Goal: Transaction & Acquisition: Purchase product/service

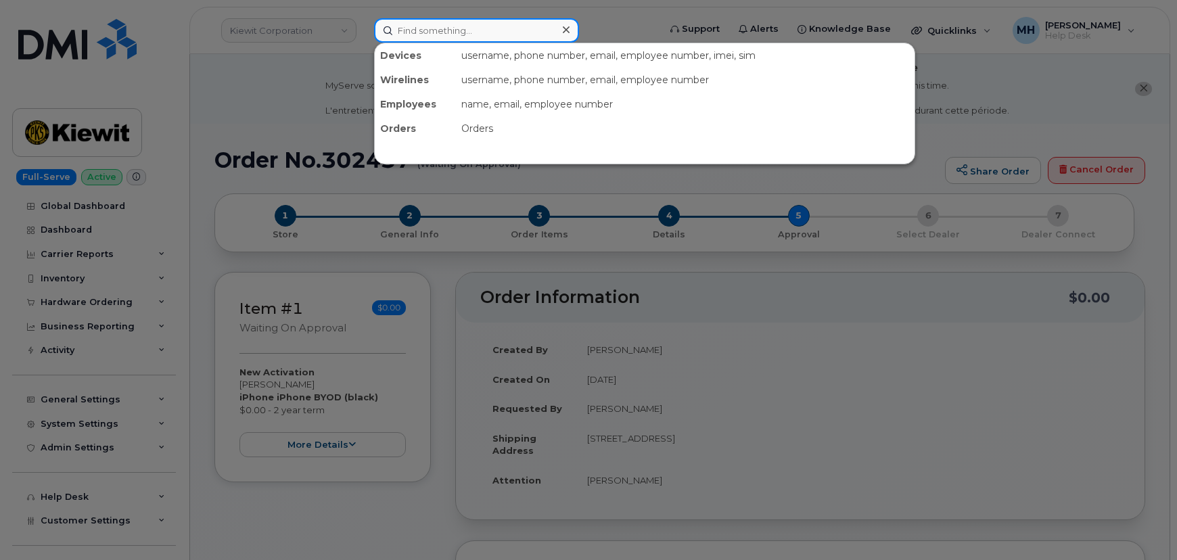
click at [408, 31] on input at bounding box center [476, 30] width 205 height 24
paste input "605-709-5306"
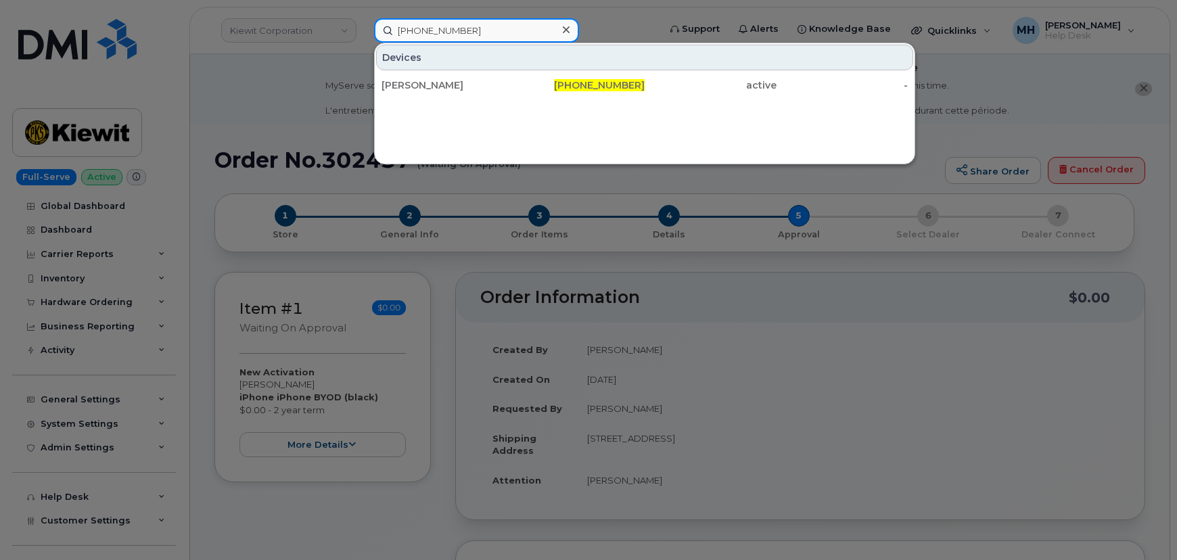
type input "605-709-5306"
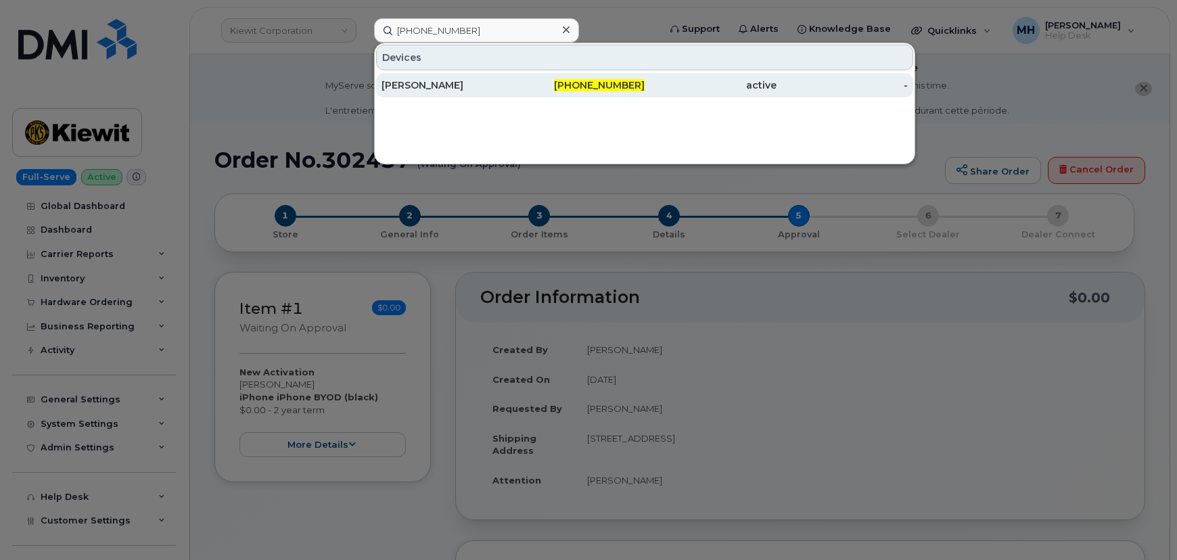
click at [418, 83] on div "JOHN GARVEY" at bounding box center [448, 85] width 132 height 14
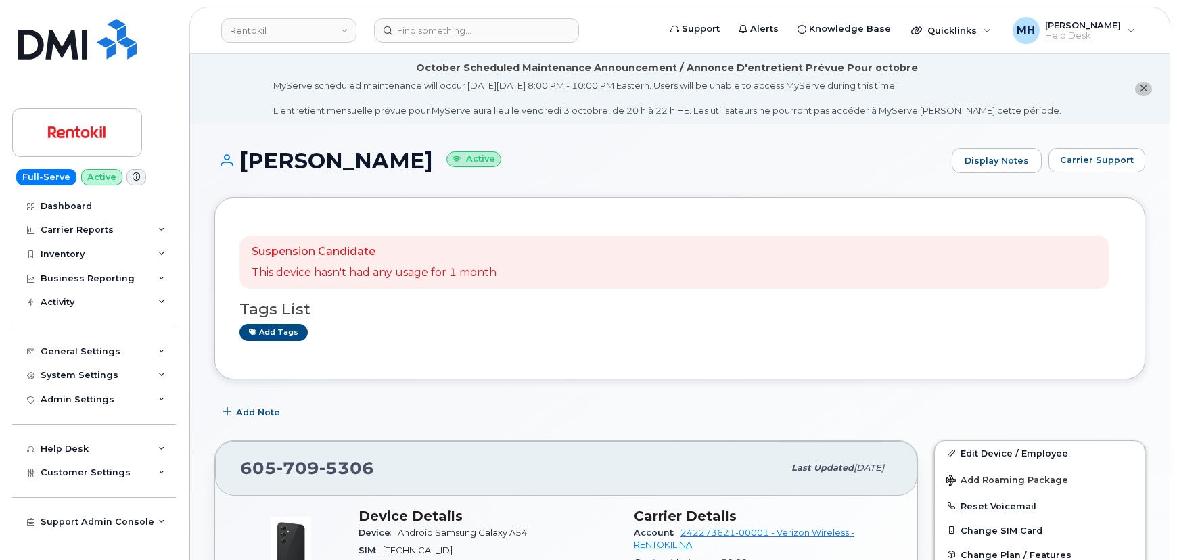
click at [1088, 152] on button "Carrier Support" at bounding box center [1097, 160] width 97 height 24
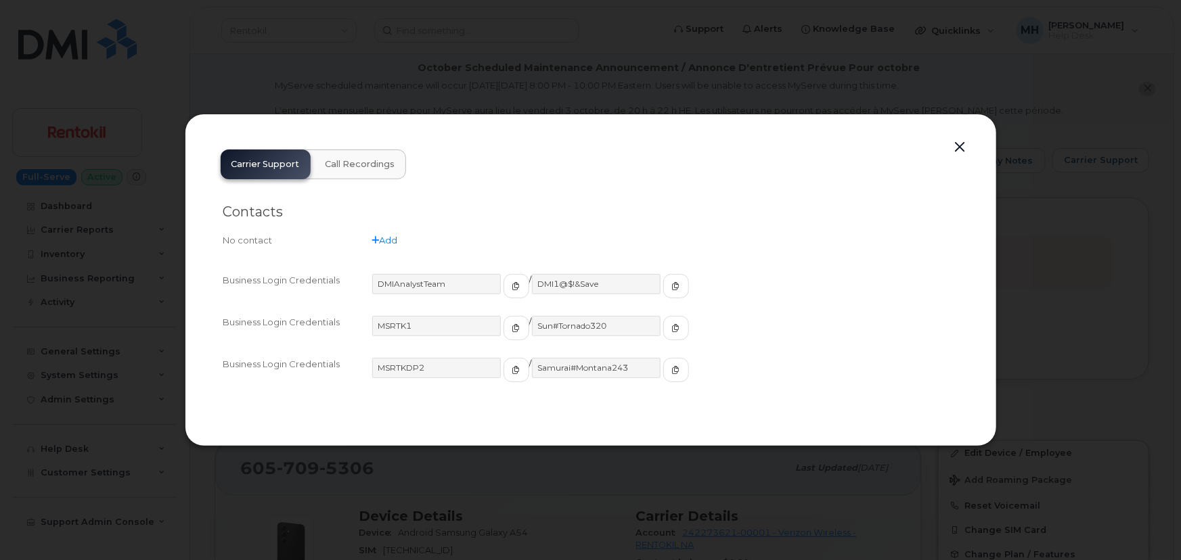
click at [960, 152] on button "button" at bounding box center [960, 147] width 20 height 19
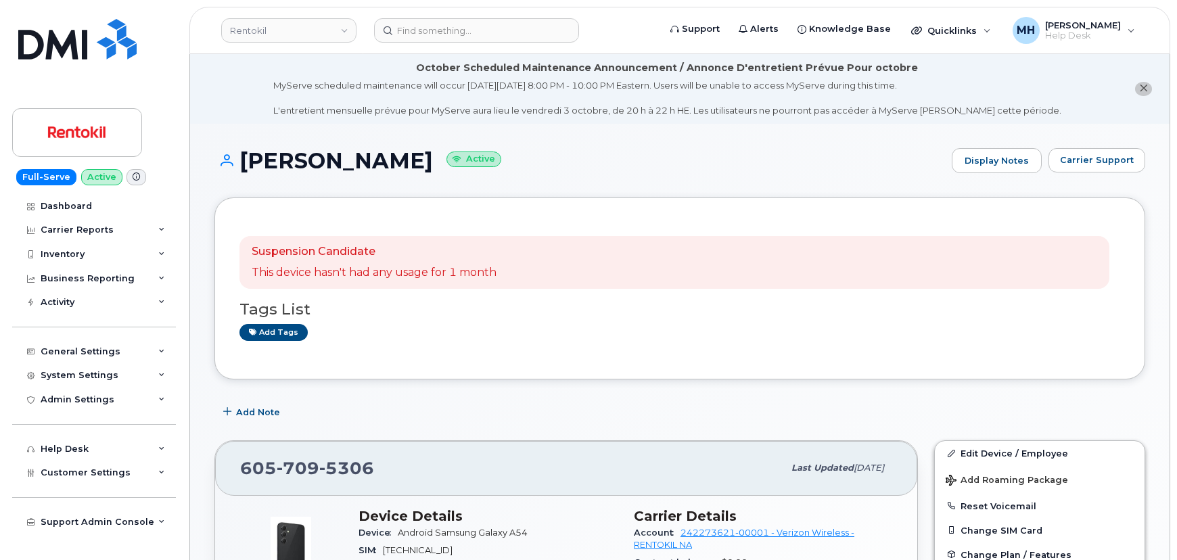
scroll to position [184, 0]
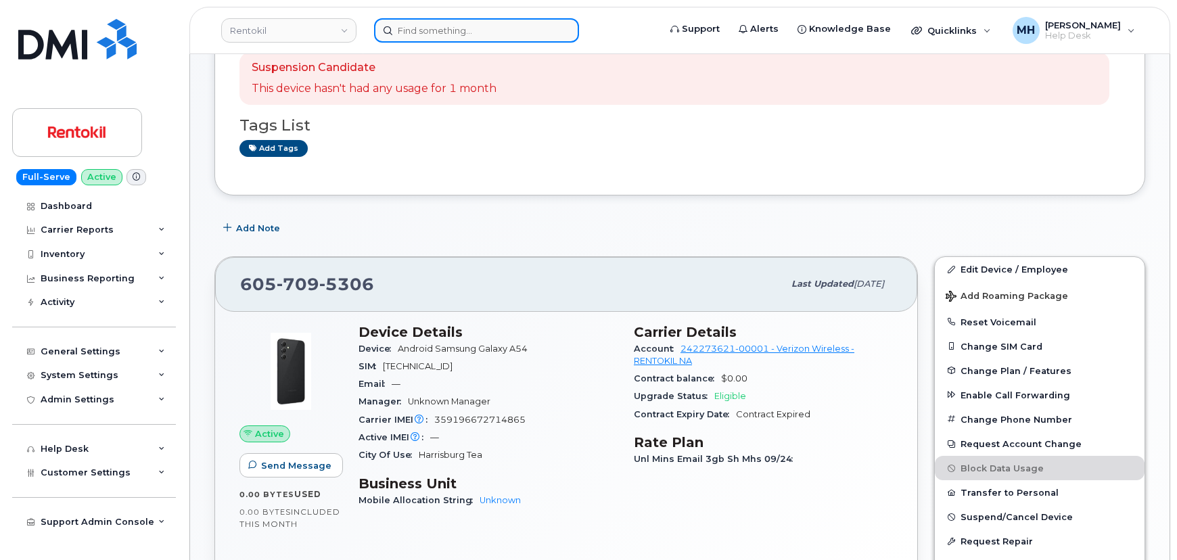
click at [420, 26] on input at bounding box center [476, 30] width 205 height 24
paste input "402-917-7051"
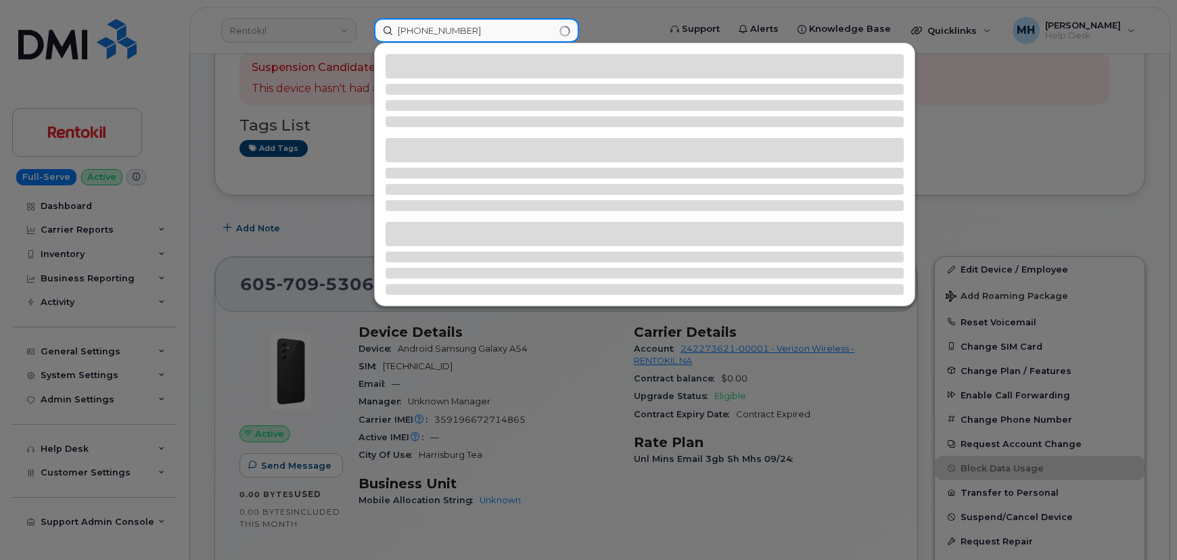
type input "402-917-7051"
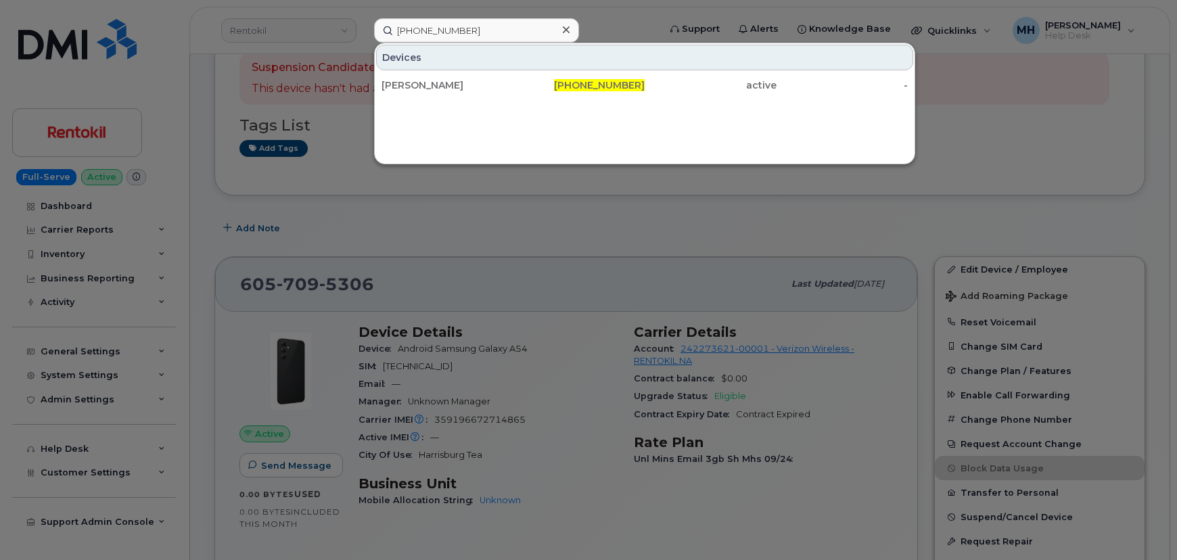
click at [499, 72] on div "David Hansen 402-917-7051 active -" at bounding box center [645, 85] width 540 height 27
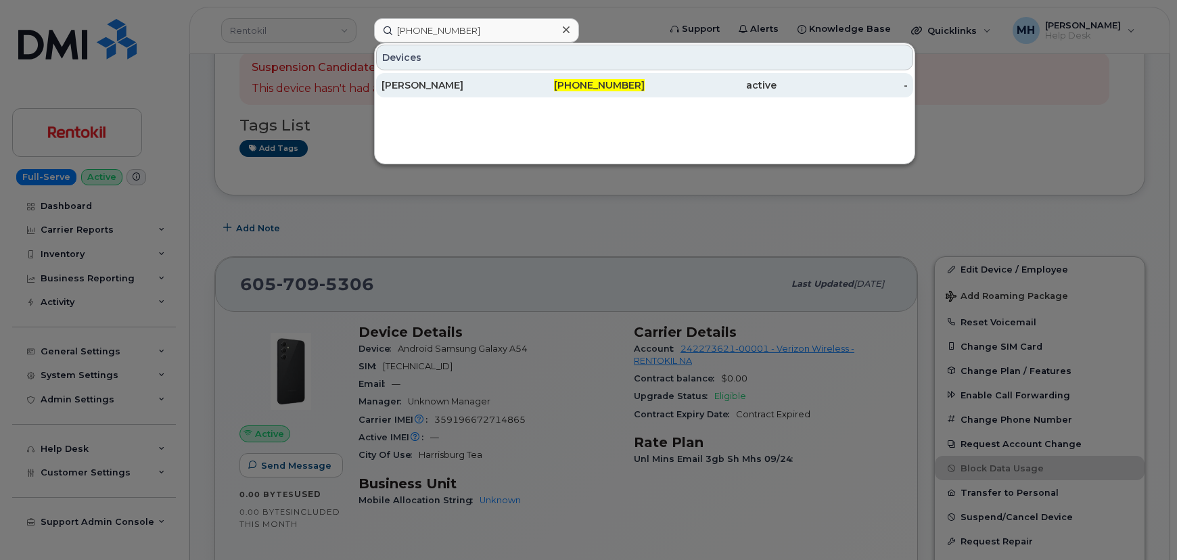
click at [494, 81] on div "[PERSON_NAME]" at bounding box center [448, 85] width 132 height 14
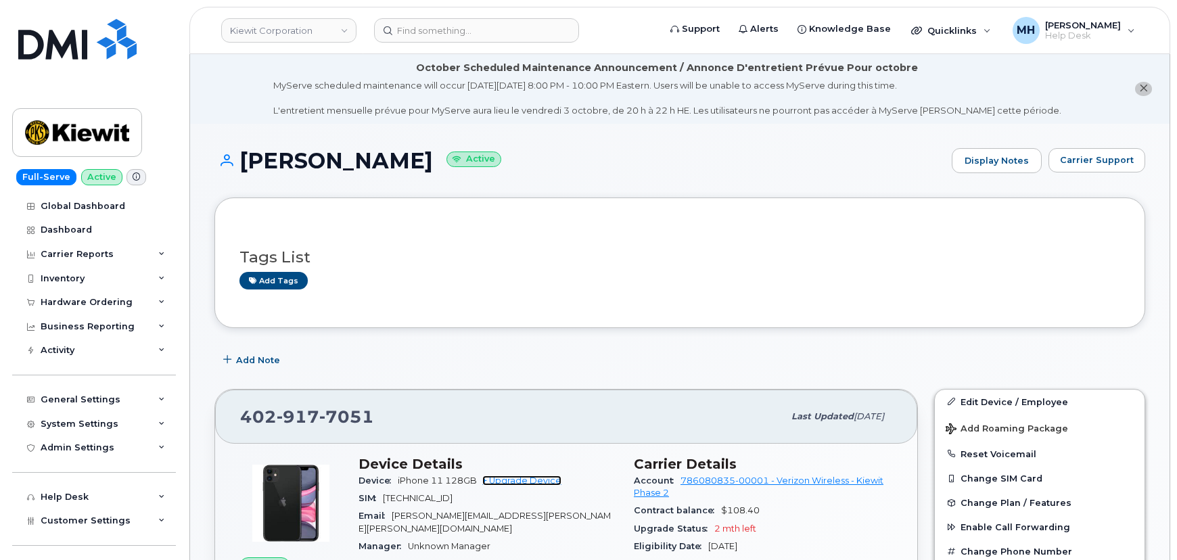
click at [514, 478] on link "+ Upgrade Device" at bounding box center [521, 481] width 79 height 10
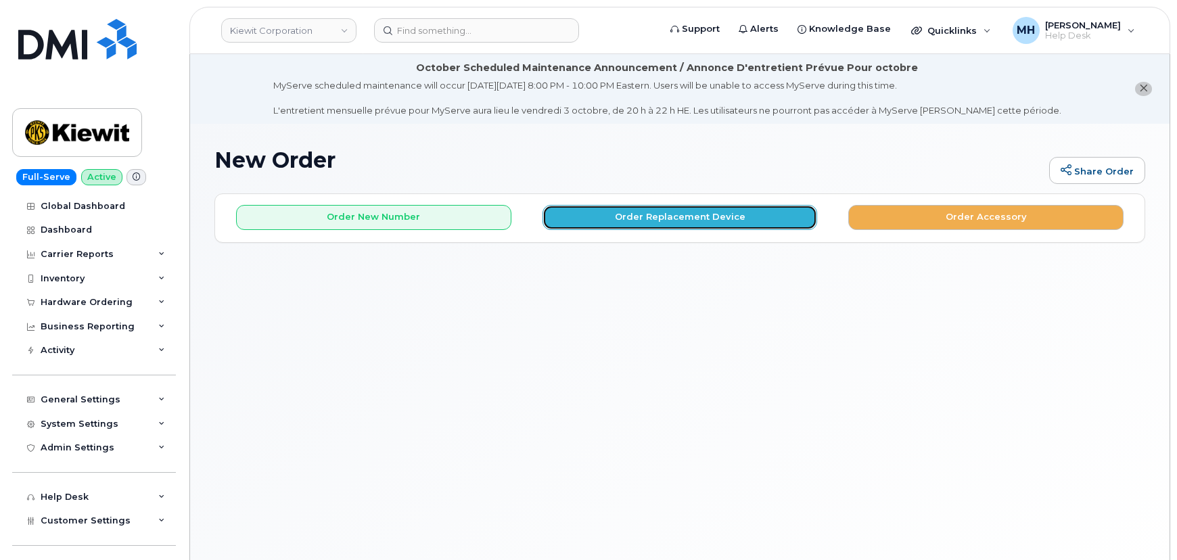
click at [601, 223] on button "Order Replacement Device" at bounding box center [680, 217] width 275 height 25
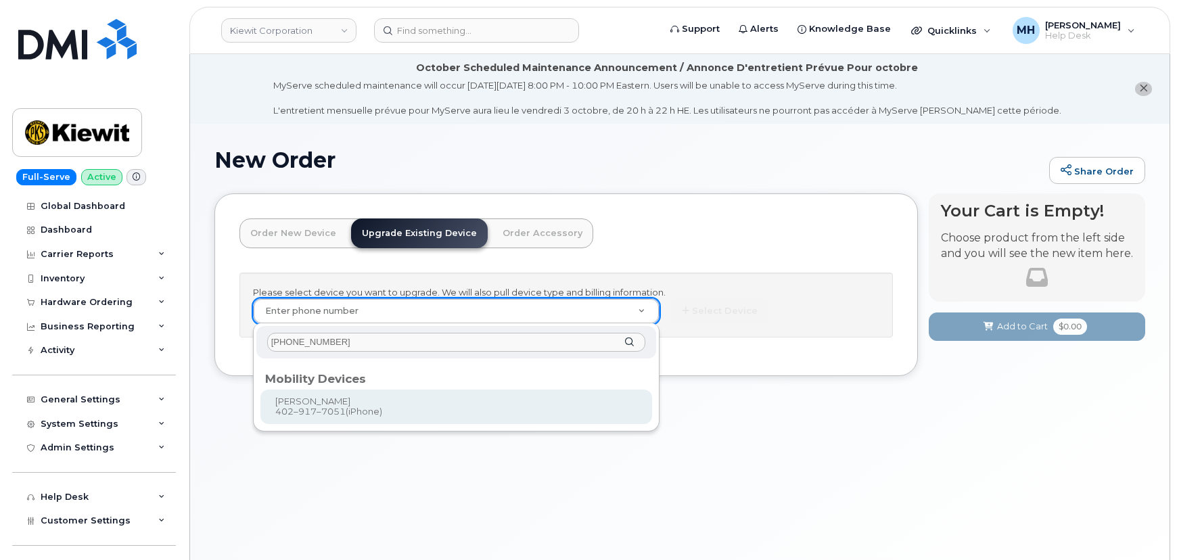
type input "402-917-7051"
type input "1168054"
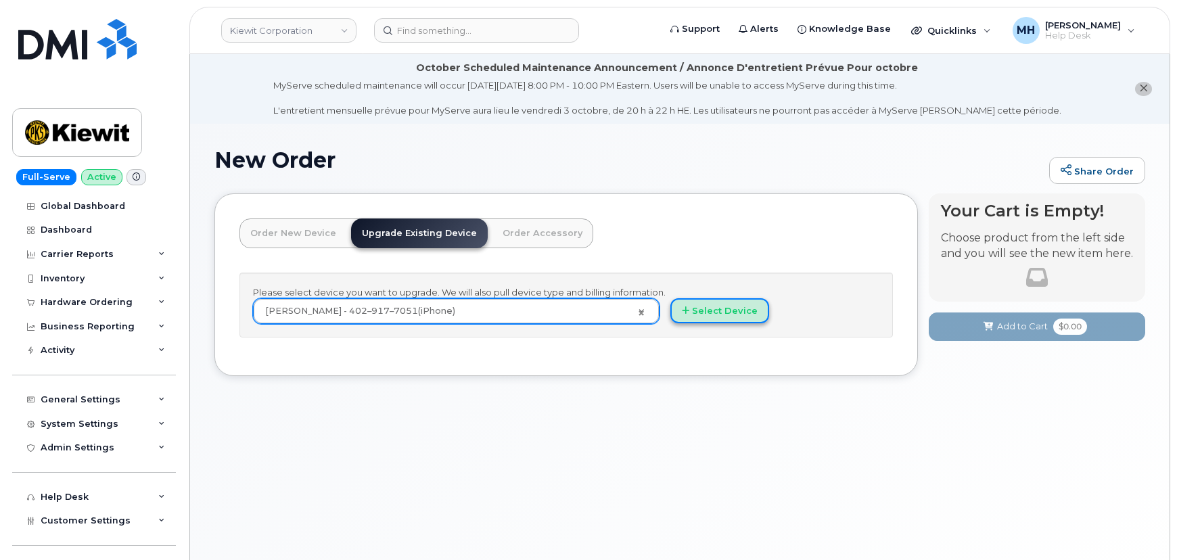
click at [706, 310] on button "Select Device" at bounding box center [719, 310] width 99 height 25
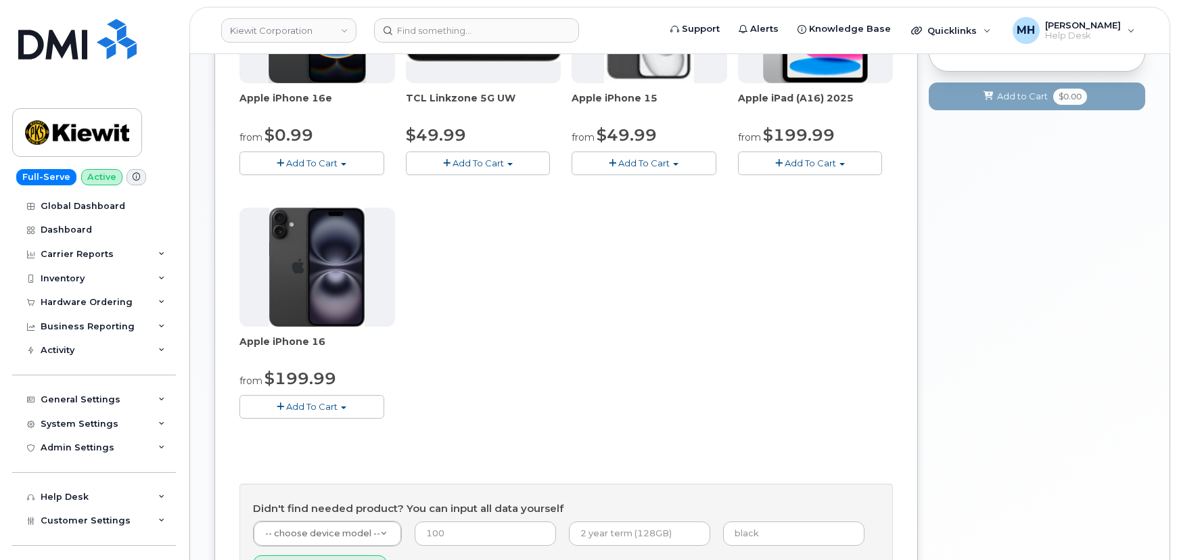
scroll to position [492, 0]
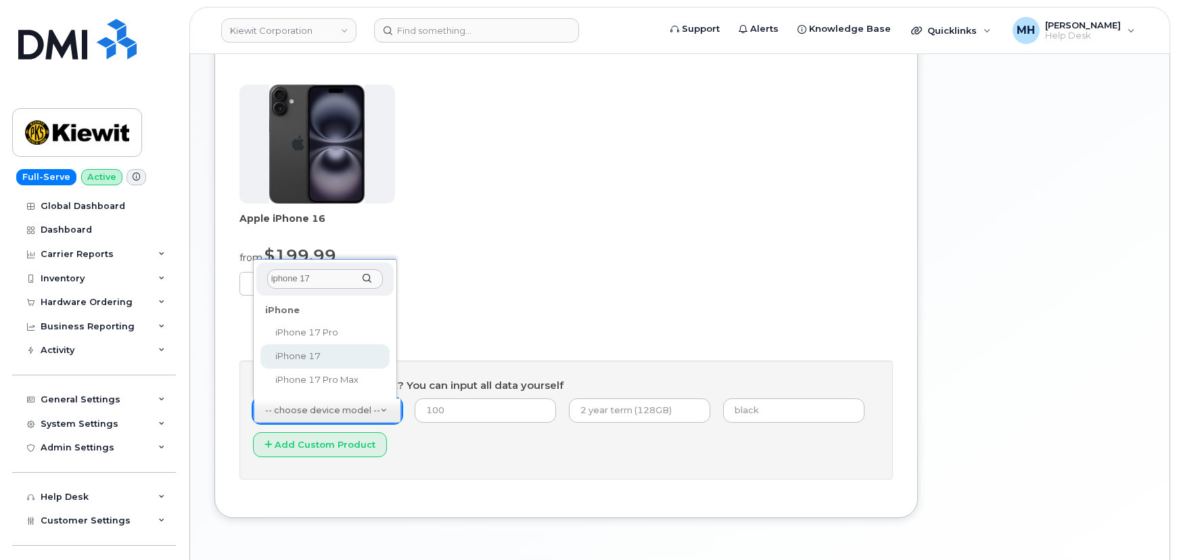
type input "iphone 17"
select select "3442"
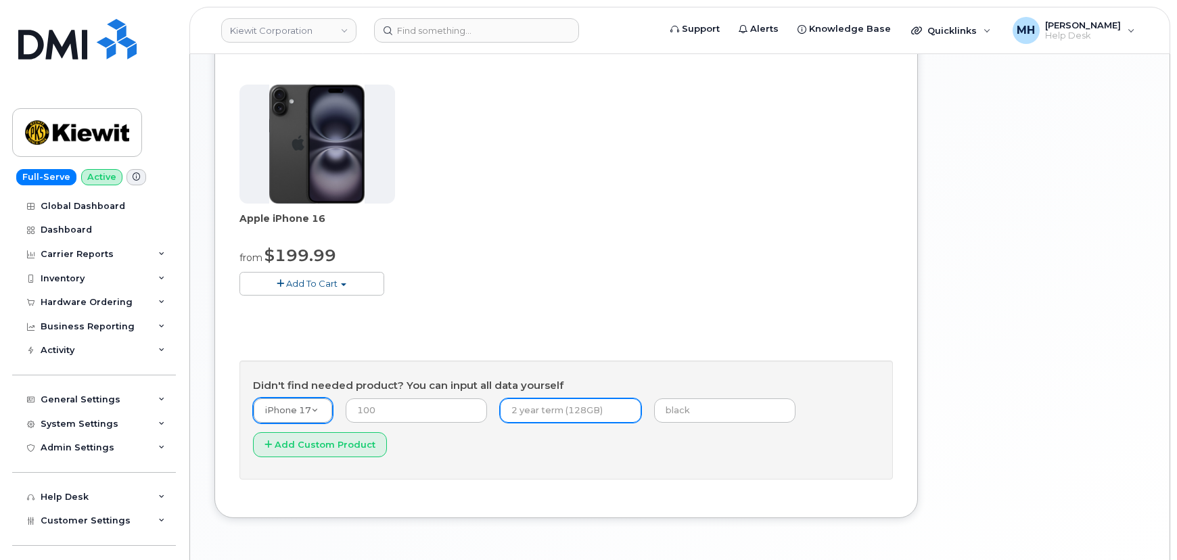
click at [536, 413] on input "text" at bounding box center [570, 410] width 141 height 24
type input "2 year term"
click at [698, 422] on form "iPhone 17 -- choose device model -- Aircard Huawei E303c Aircard Huawei E5220 M…" at bounding box center [566, 432] width 626 height 68
click at [697, 414] on input "text" at bounding box center [724, 410] width 141 height 24
type input "black"
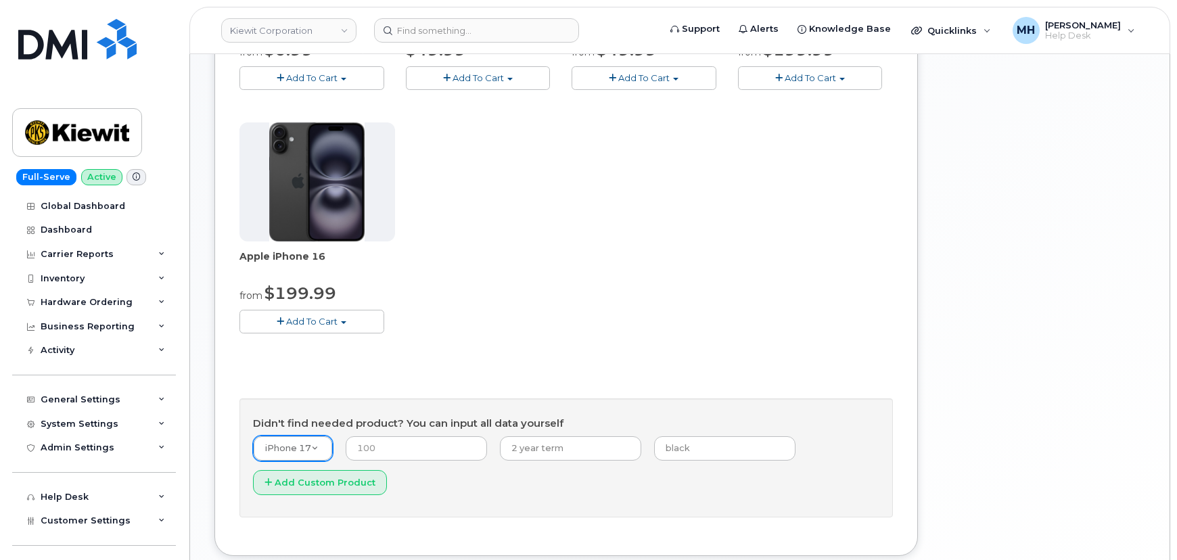
scroll to position [536, 0]
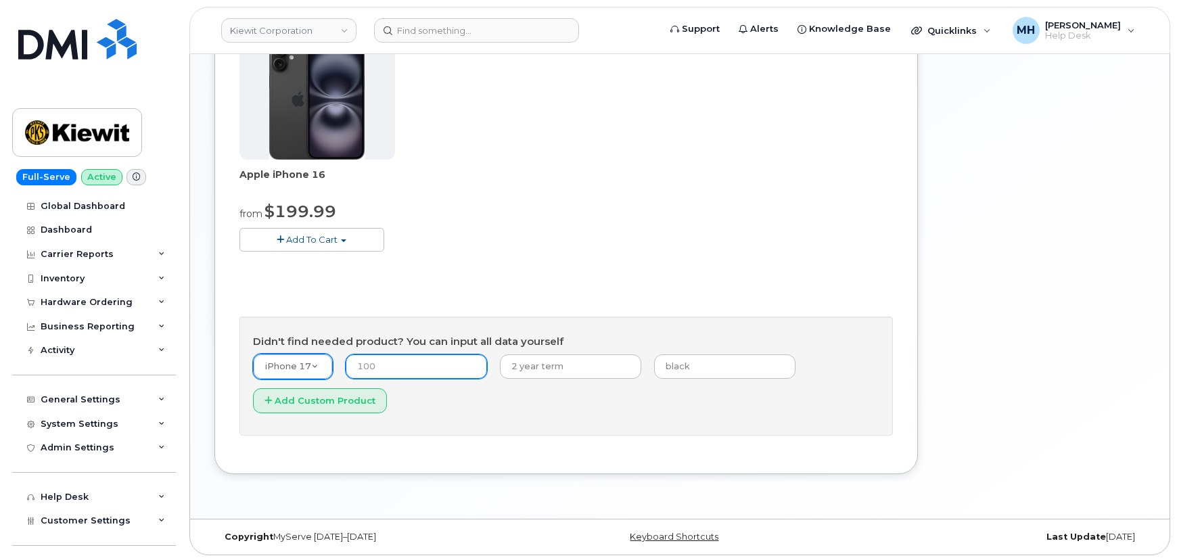
click at [422, 373] on input "number" at bounding box center [416, 367] width 141 height 24
type input "829"
click at [372, 408] on button "Add Custom Product" at bounding box center [320, 400] width 134 height 25
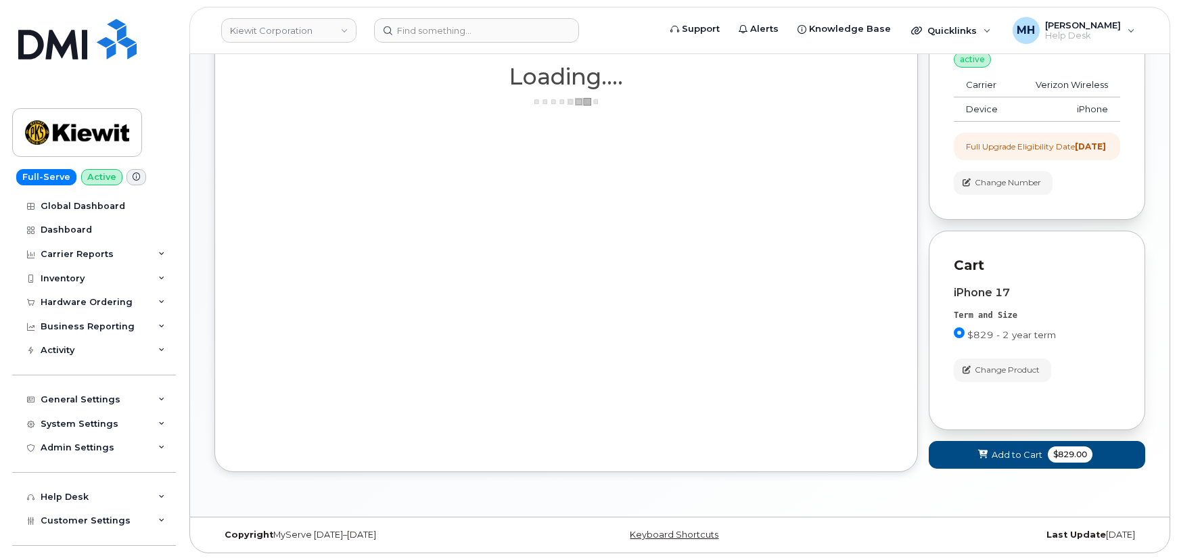
scroll to position [237, 0]
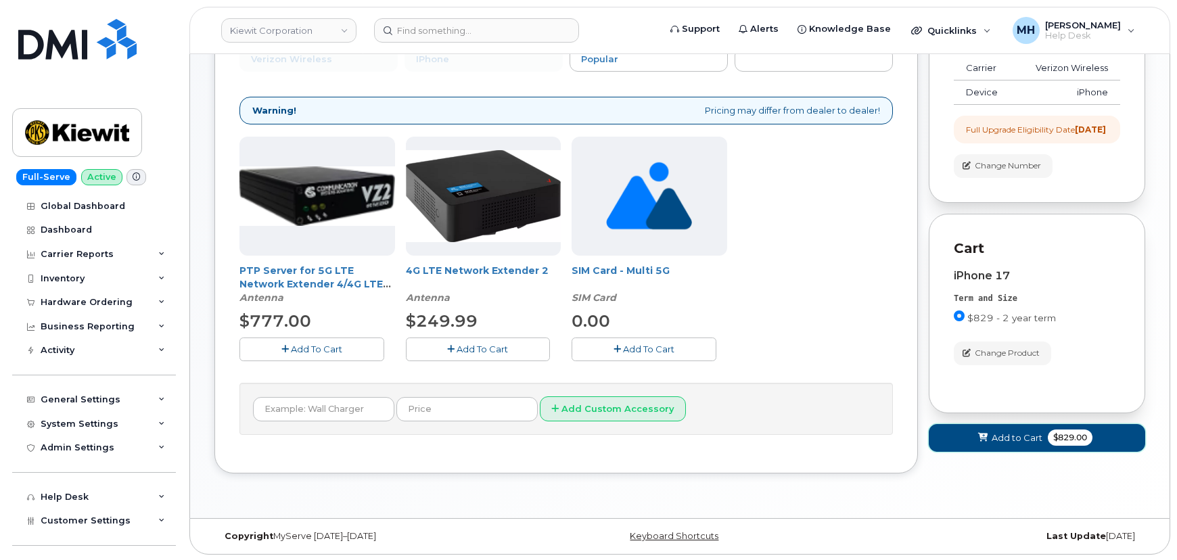
click at [951, 452] on button "Add to Cart $829.00" at bounding box center [1037, 438] width 216 height 28
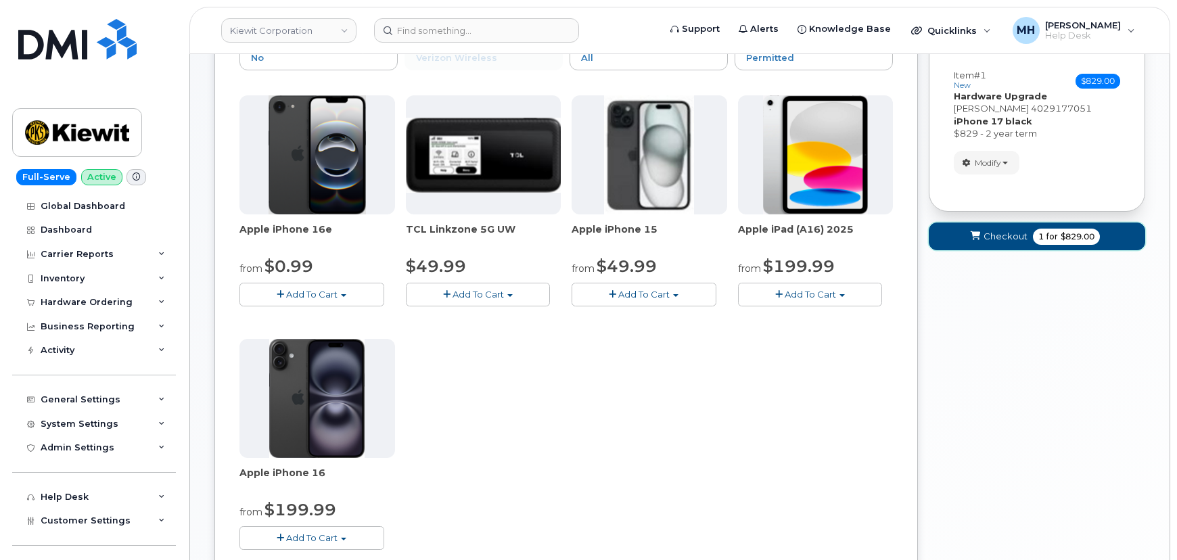
click at [988, 240] on span "Checkout" at bounding box center [1006, 236] width 44 height 13
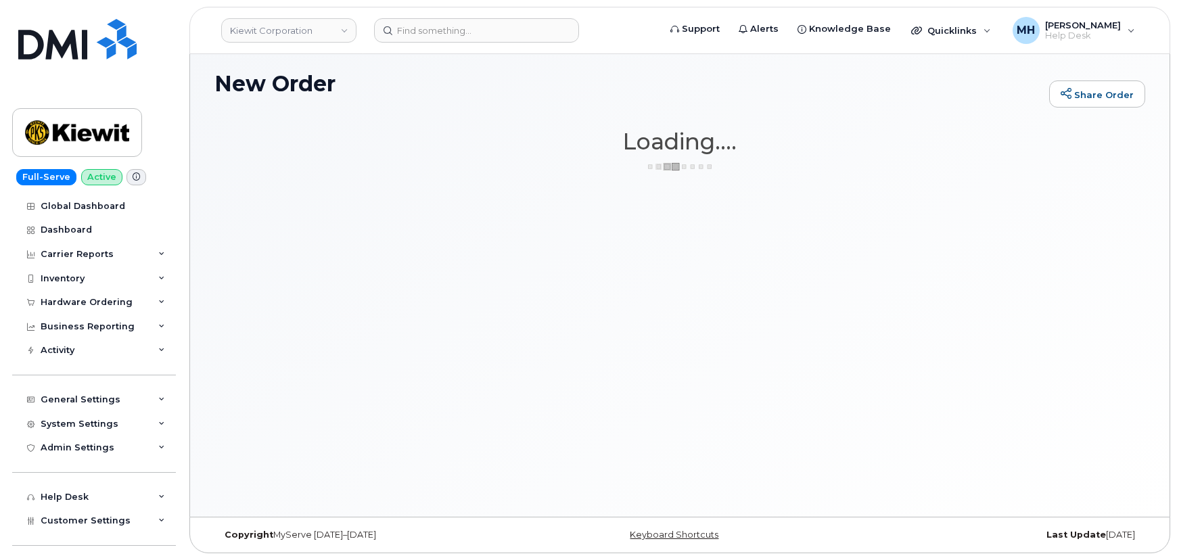
scroll to position [76, 0]
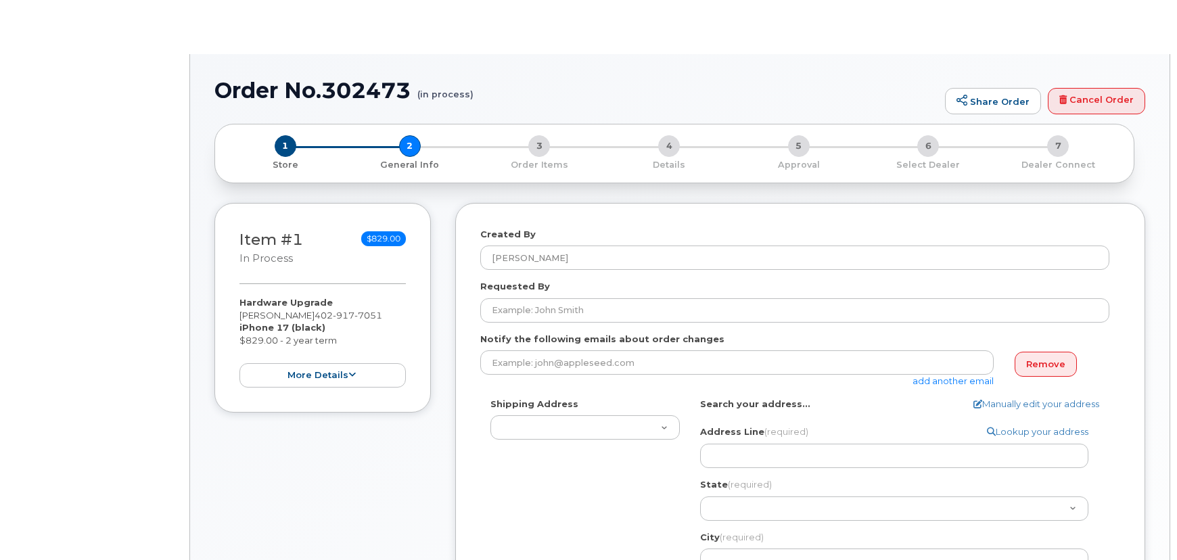
select select
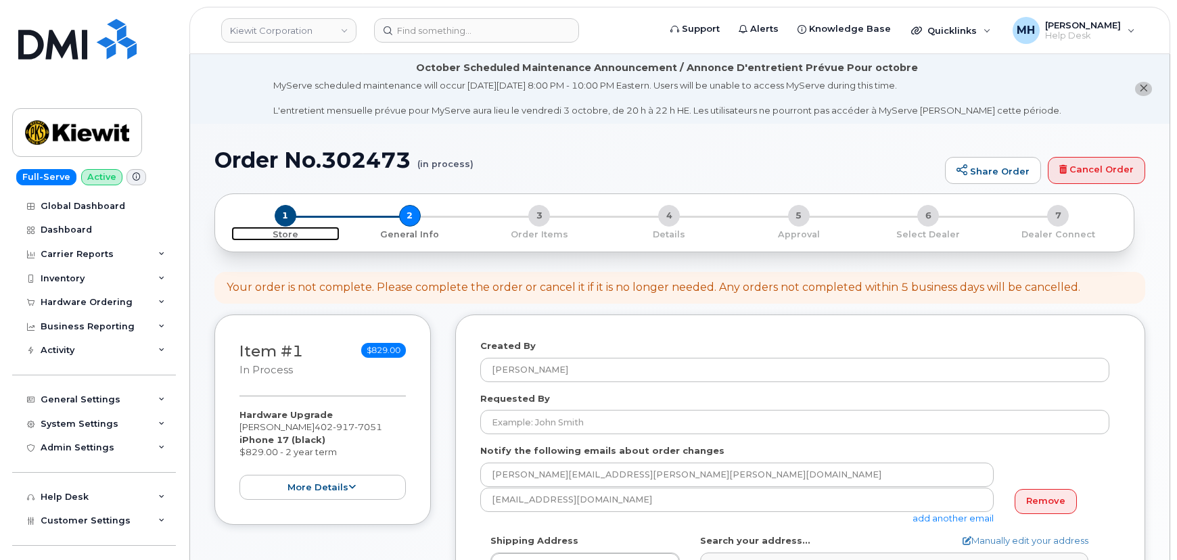
click at [284, 223] on span "1" at bounding box center [286, 216] width 22 height 22
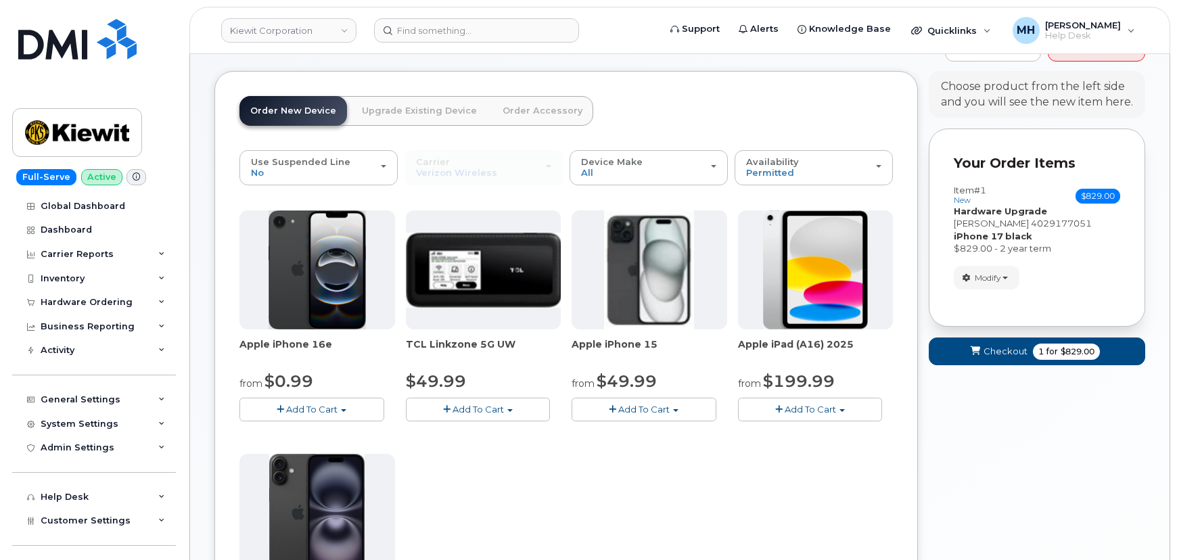
click at [530, 110] on link "Order Accessory" at bounding box center [542, 111] width 101 height 30
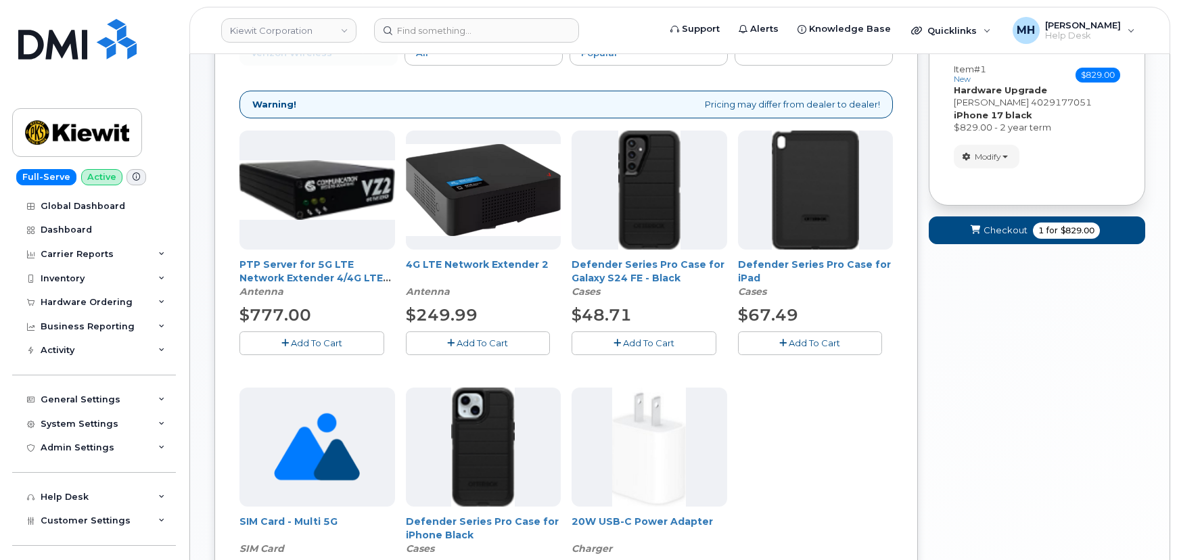
scroll to position [369, 0]
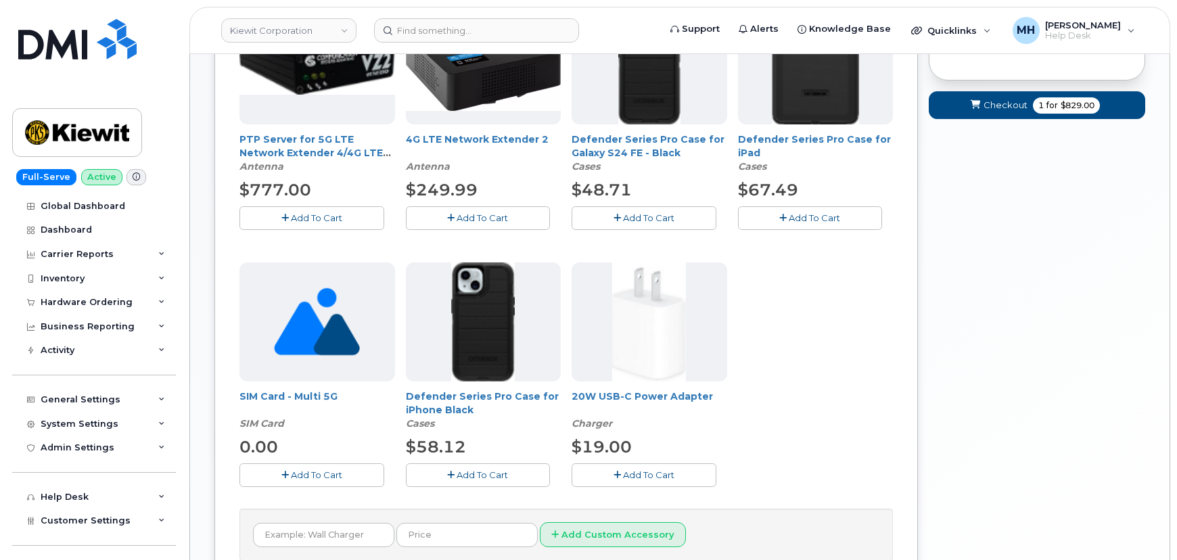
click at [524, 470] on button "Add To Cart" at bounding box center [478, 475] width 145 height 24
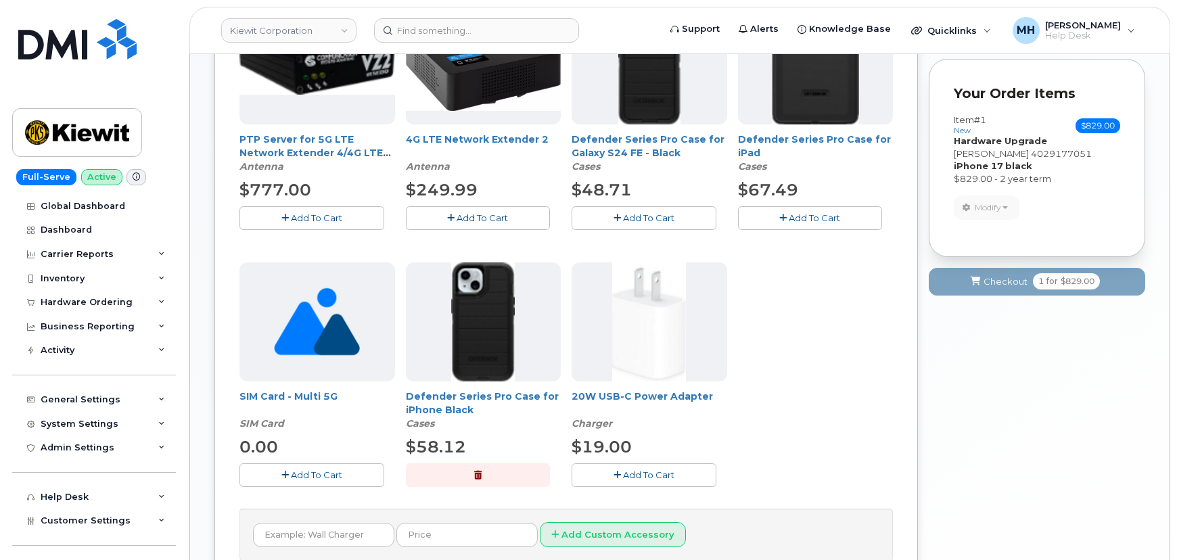
click at [608, 469] on button "Add To Cart" at bounding box center [644, 475] width 145 height 24
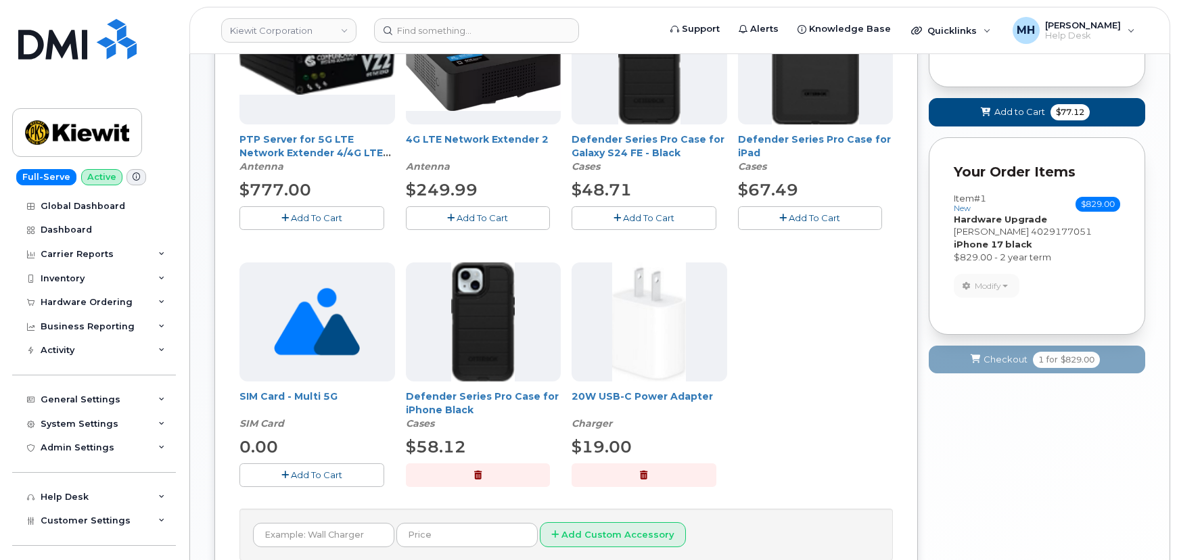
scroll to position [307, 0]
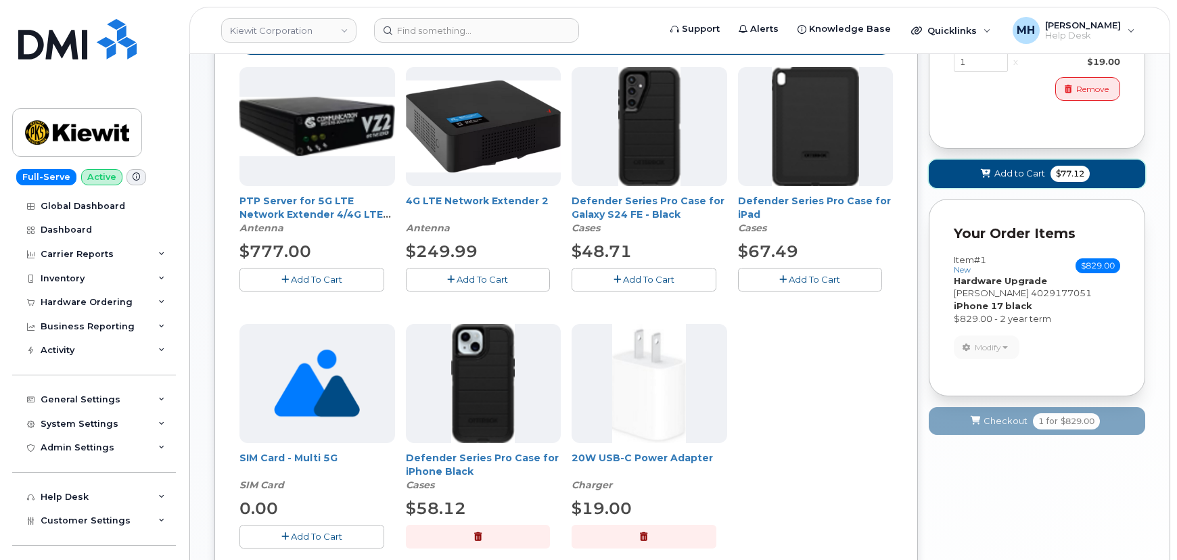
click at [974, 174] on button "Add to Cart $77.12" at bounding box center [1037, 174] width 216 height 28
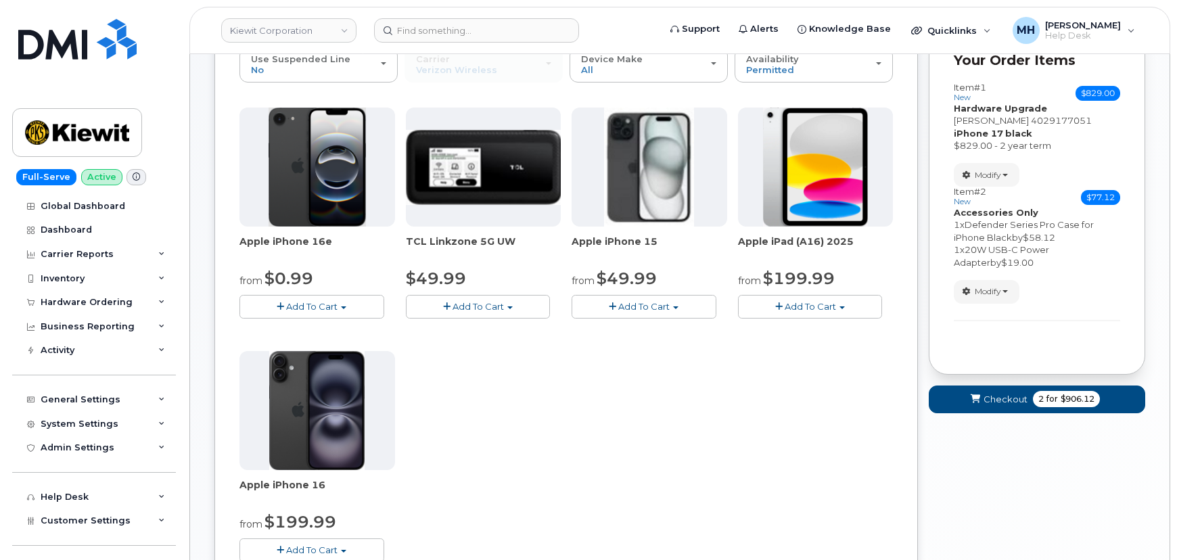
scroll to position [229, 0]
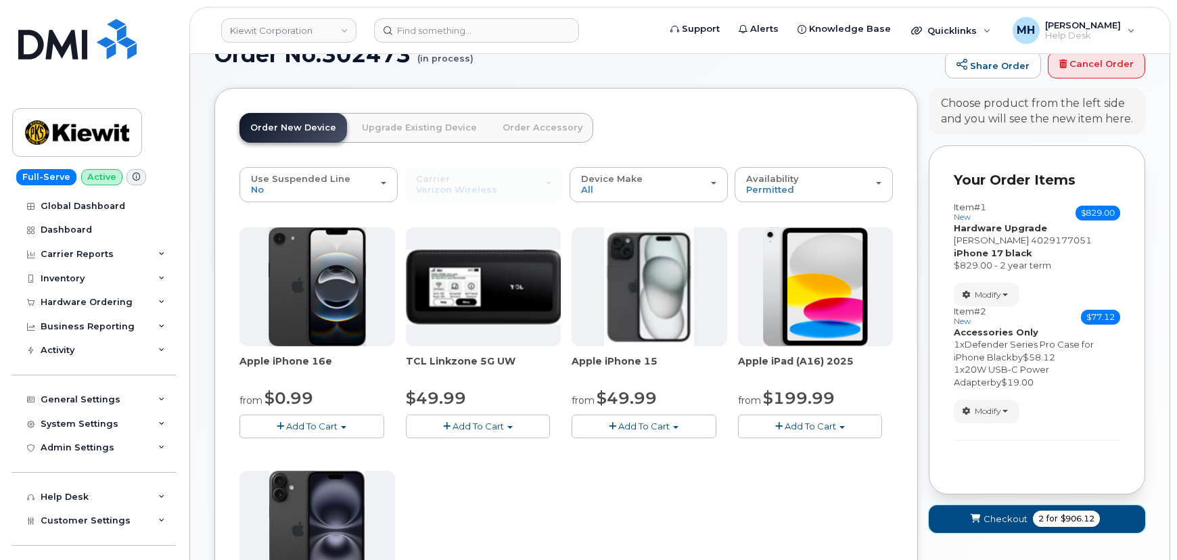
click at [1012, 520] on span "Checkout" at bounding box center [1006, 519] width 44 height 13
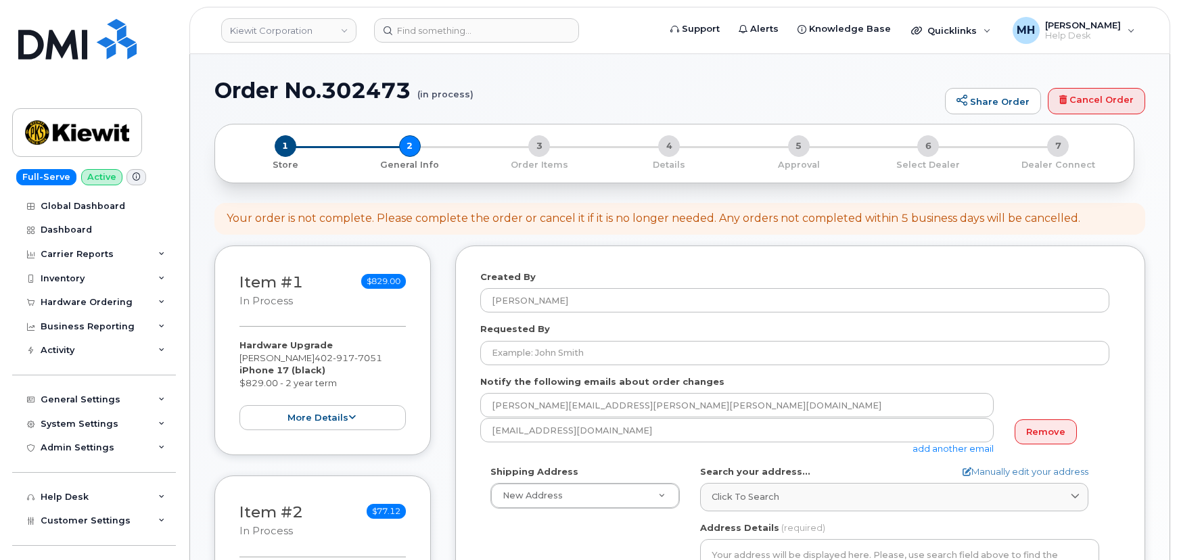
select select
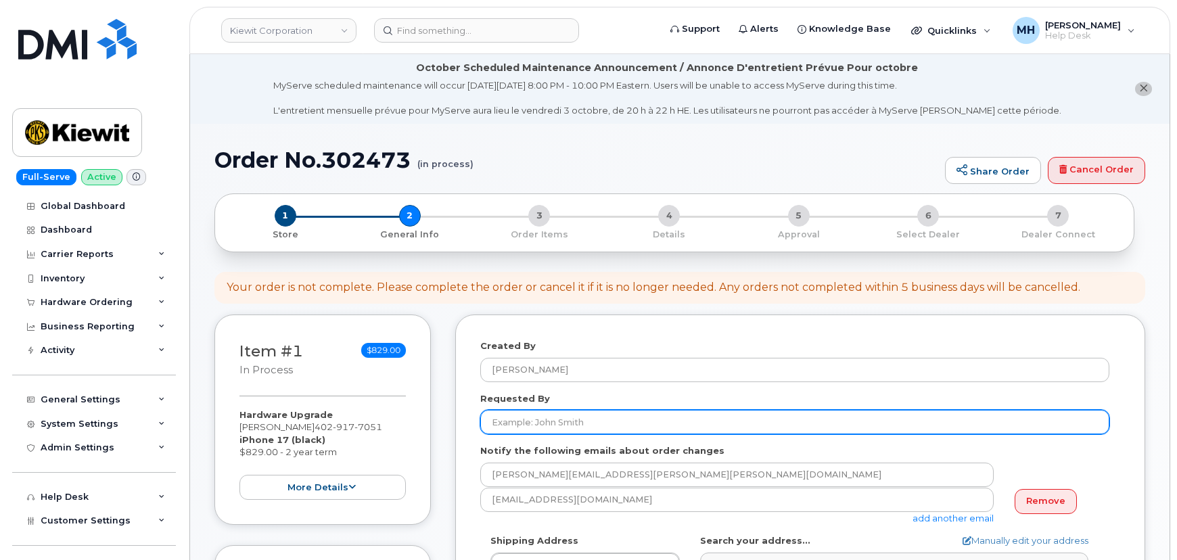
click at [633, 429] on input "Requested By" at bounding box center [794, 422] width 629 height 24
paste input "[PERSON_NAME]"
type input "[PERSON_NAME]"
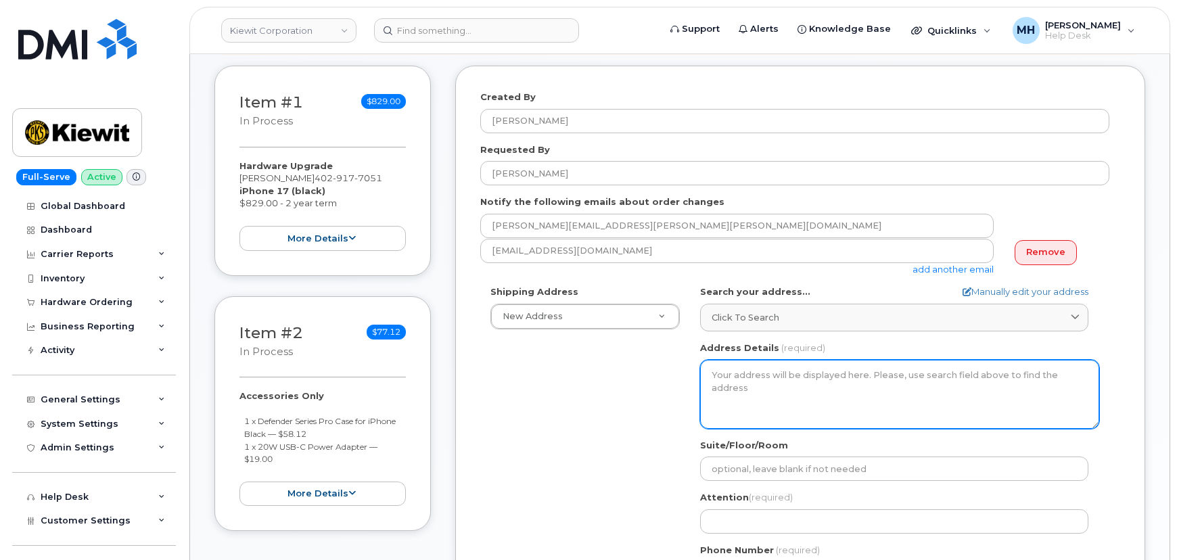
scroll to position [307, 0]
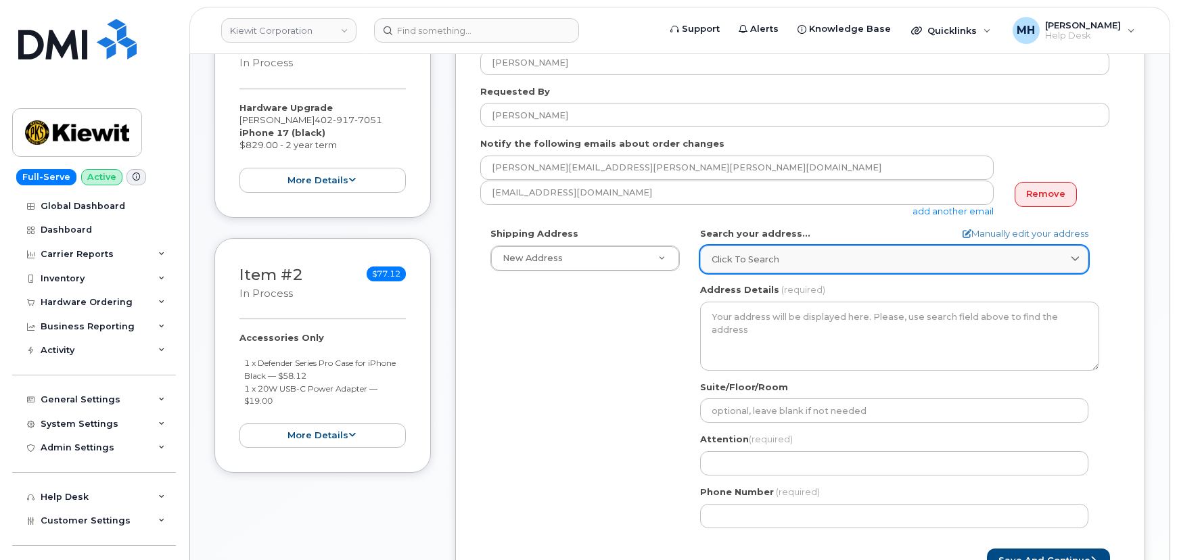
click at [788, 264] on div "Click to search" at bounding box center [894, 259] width 365 height 13
paste input "12312 Port Grace Blvd. La Vista, NE 68128"
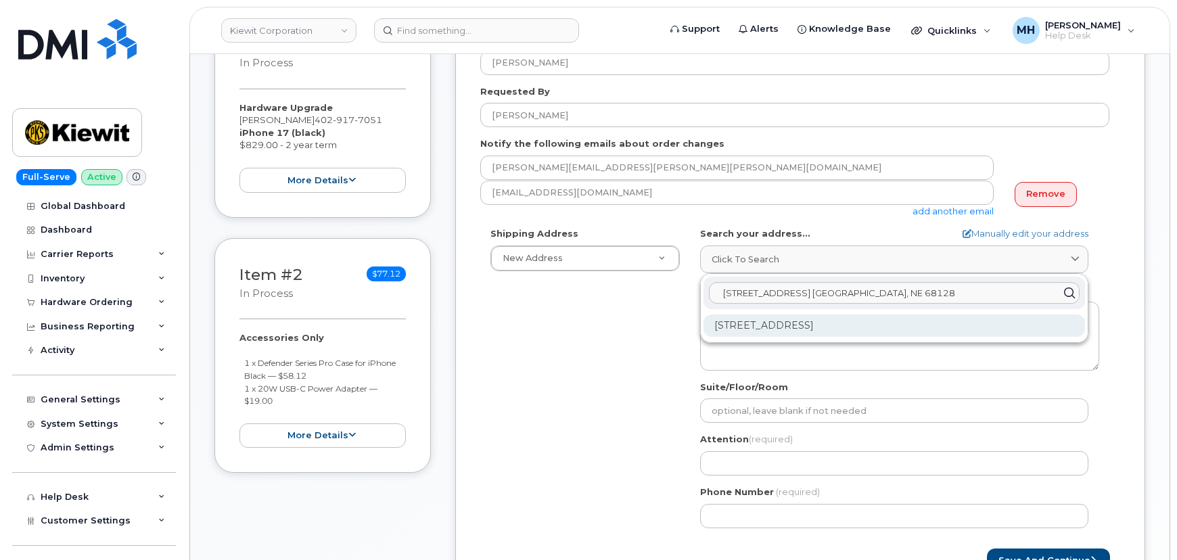
type input "12312 Port Grace Blvd. La Vista, NE 68128"
click at [756, 319] on div "12312 Port Grace Blvd La Vista NE 68128-8236" at bounding box center [895, 326] width 382 height 22
select select
type textarea "12312 Port Grace Blvd LA VISTA NE 68128-8236 UNITED STATES"
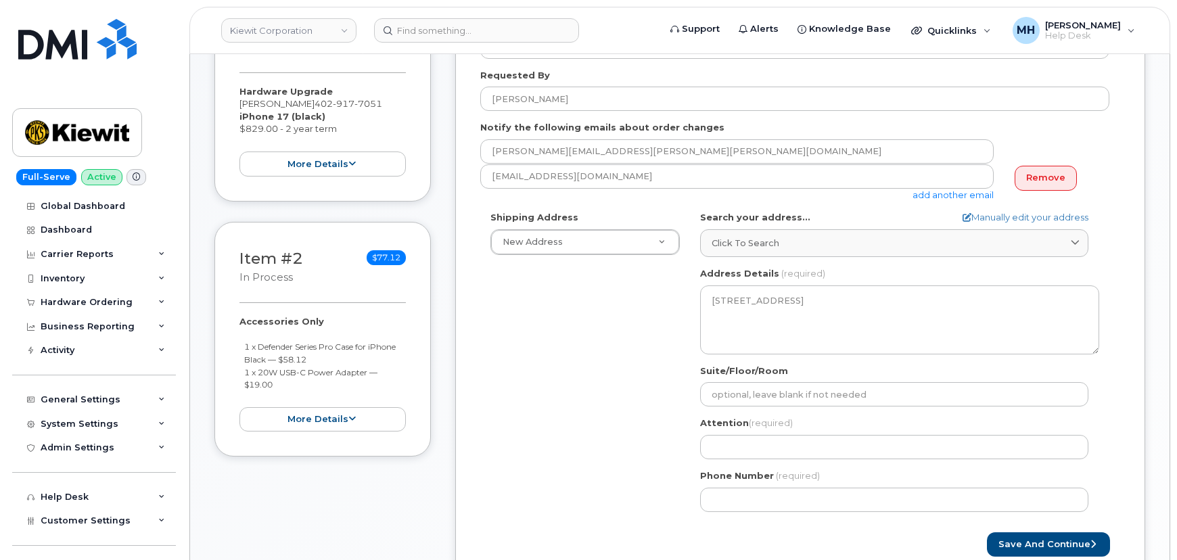
scroll to position [369, 0]
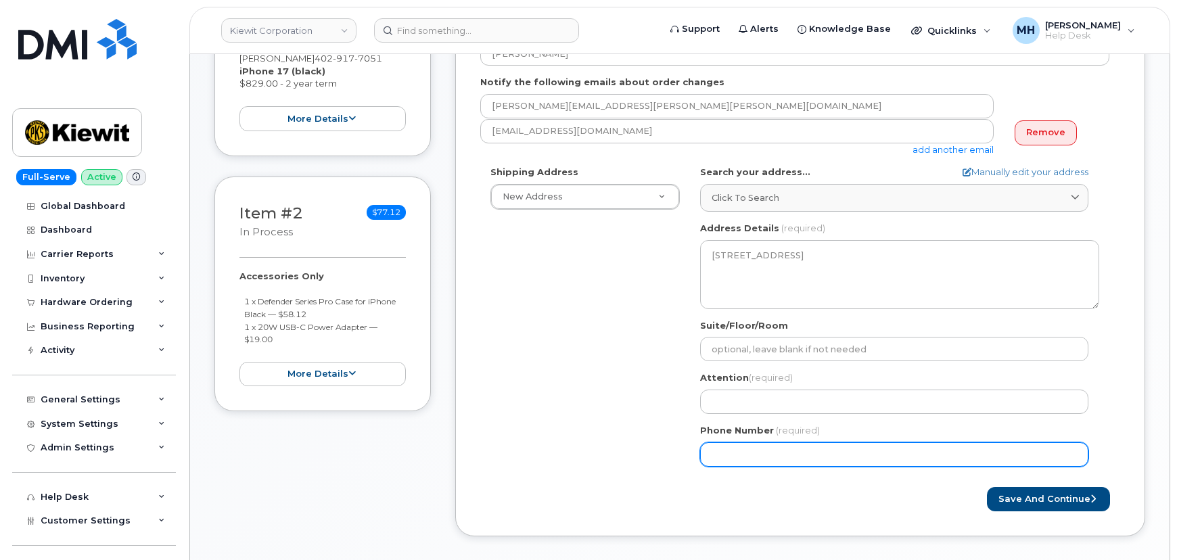
click at [745, 462] on input "Phone Number" at bounding box center [894, 454] width 388 height 24
paste input "4022906578"
click at [756, 453] on input "Phone Number" at bounding box center [894, 454] width 388 height 24
select select
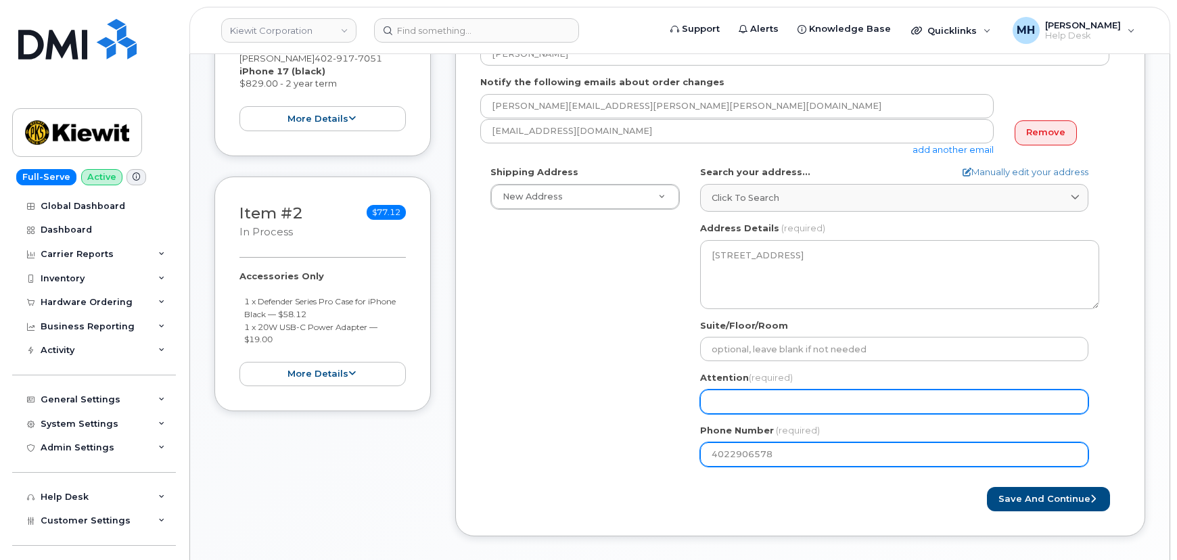
type input "4022906578"
click at [734, 406] on input "Attention (required)" at bounding box center [894, 402] width 388 height 24
select select
type input "D"
select select
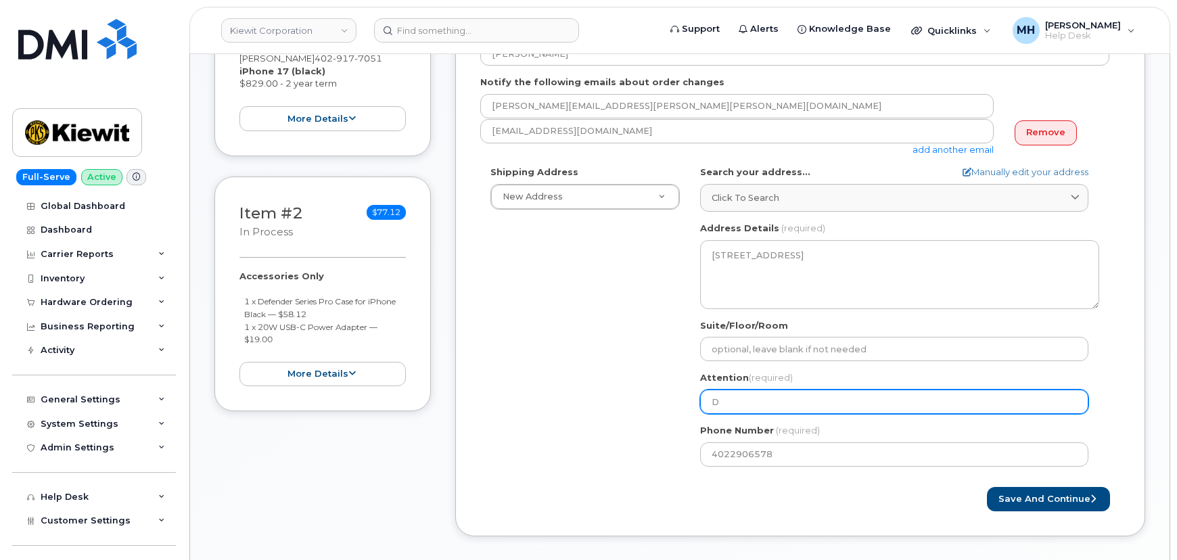
type input "Da"
select select
type input "Dav"
select select
type input "Davi"
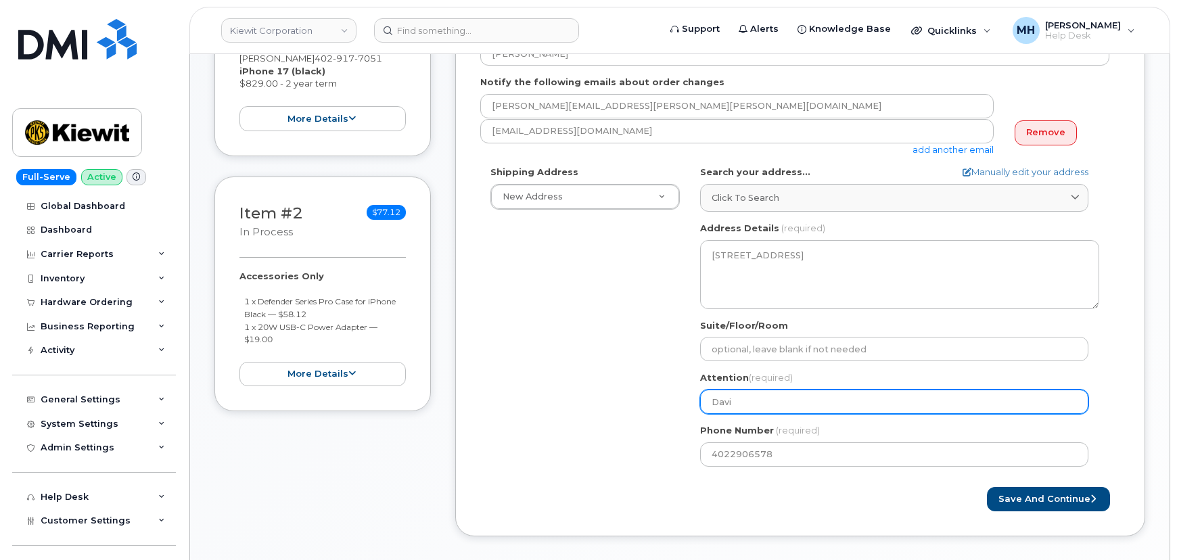
select select
type input "[PERSON_NAME]"
select select
type input "David H"
select select
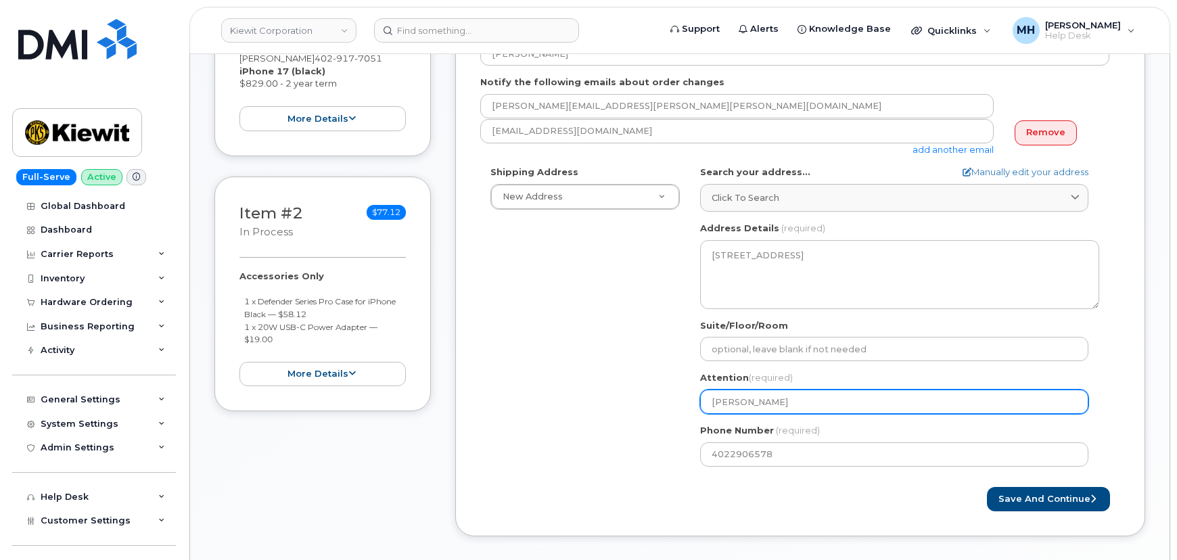
type input "David Ha"
select select
type input "David Han"
select select
type input "David Hans"
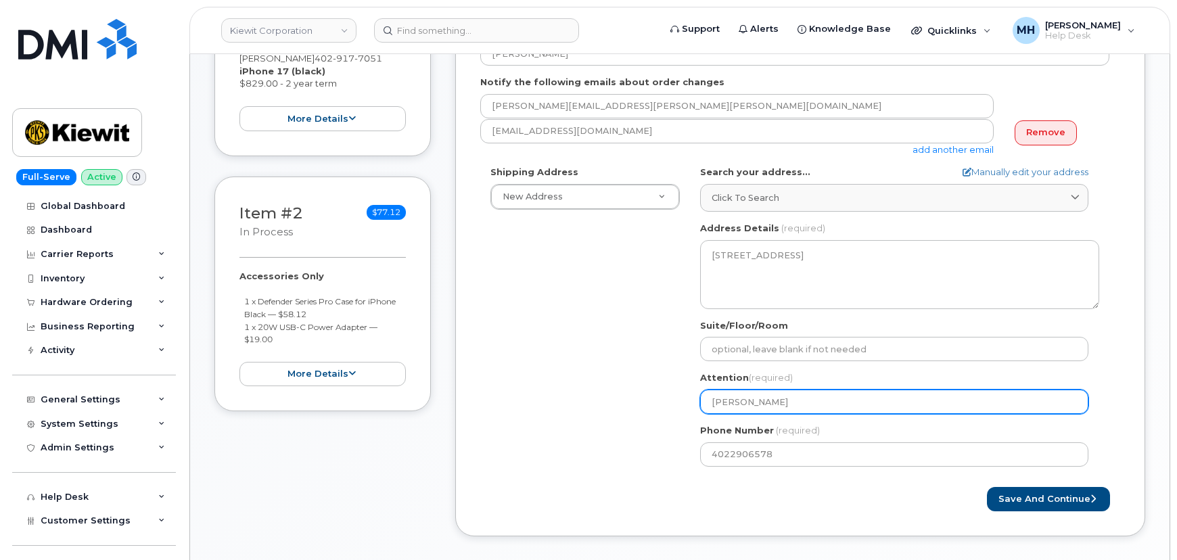
select select
type input "David Hanso"
select select
type input "[PERSON_NAME]"
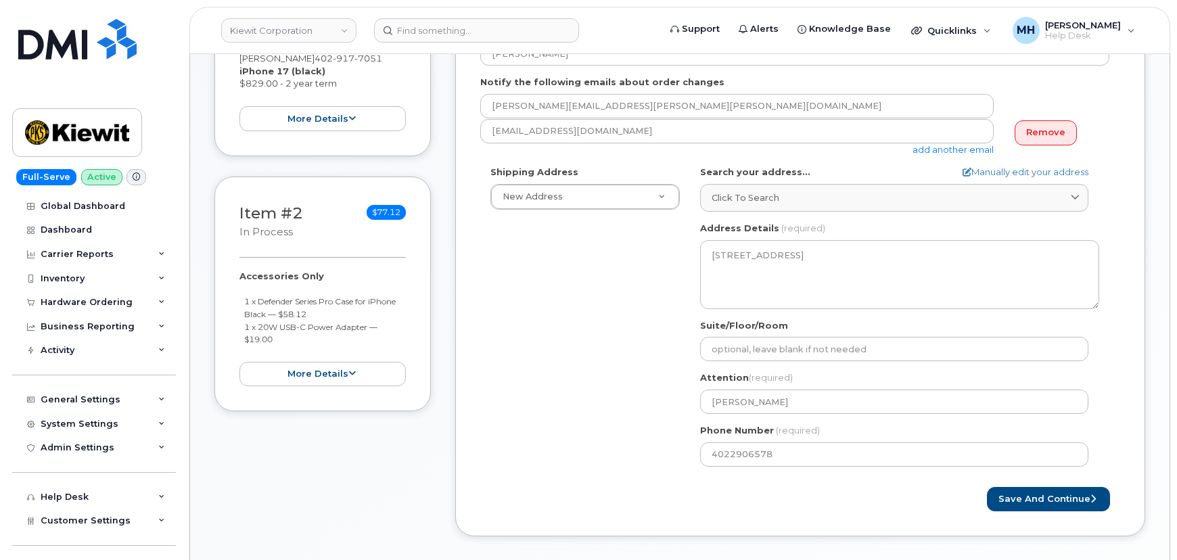
drag, startPoint x: 623, startPoint y: 467, endPoint x: 656, endPoint y: 472, distance: 32.8
click at [626, 467] on div "Shipping Address New Address New Address 1031 country lane 4113 Mount Zion rd, …" at bounding box center [794, 321] width 629 height 311
click at [1009, 497] on button "Save and Continue" at bounding box center [1048, 499] width 123 height 25
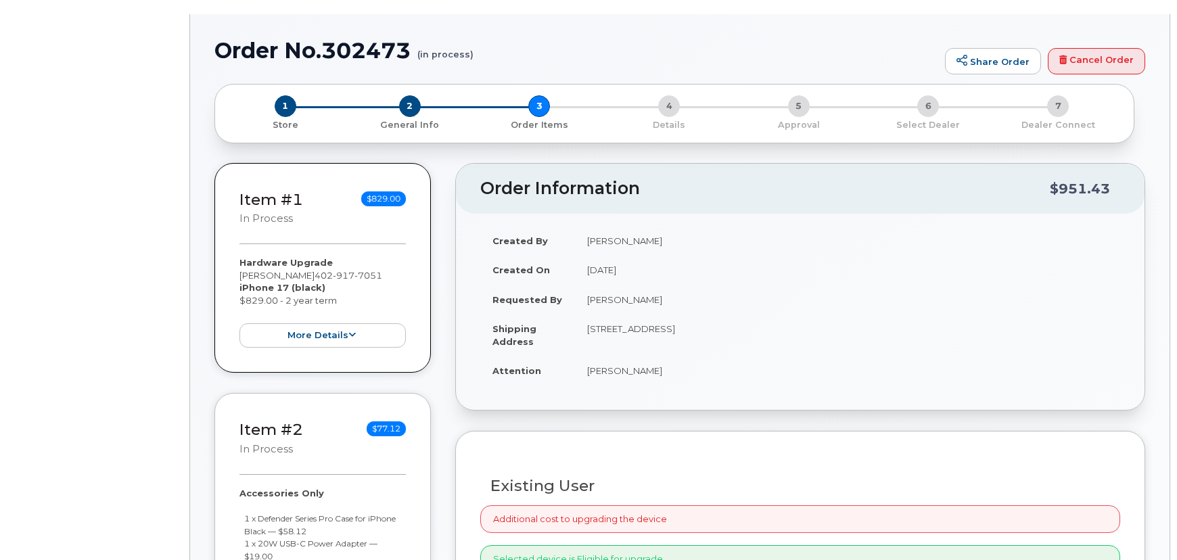
radio input "true"
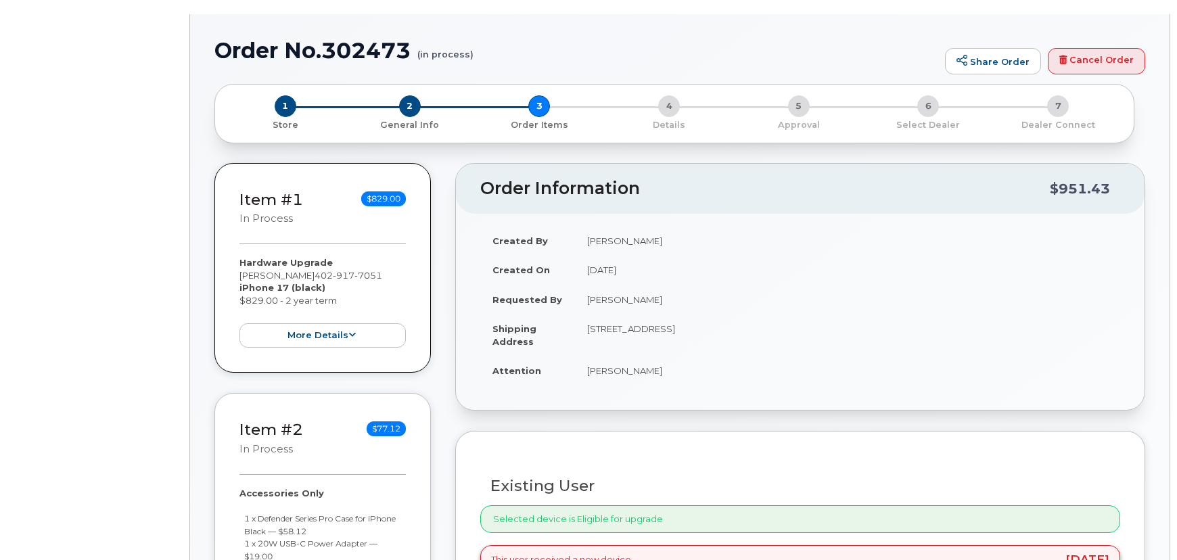
type input "[PERSON_NAME]"
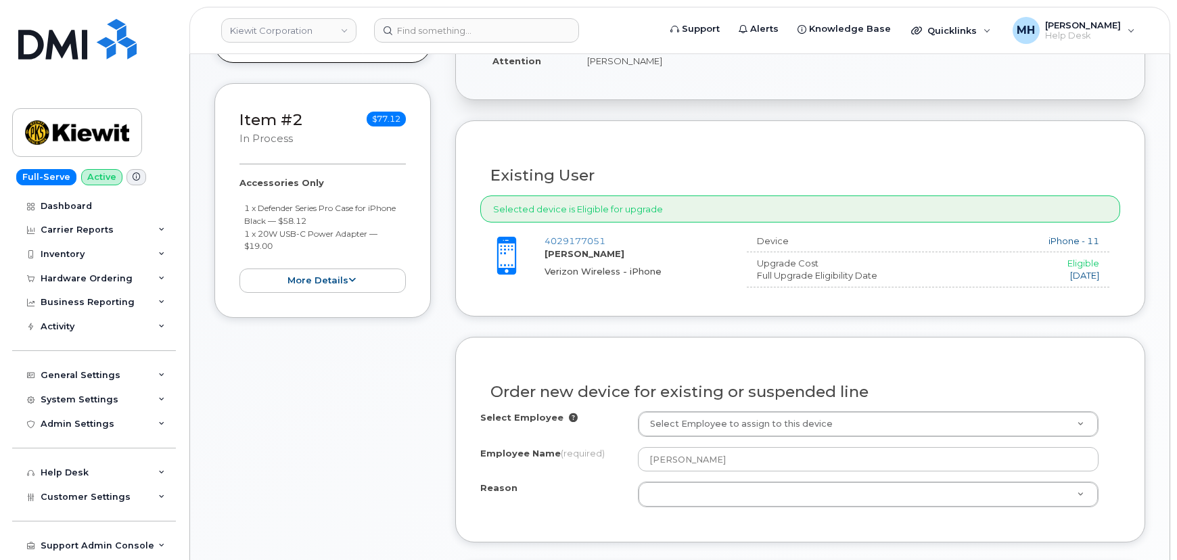
scroll to position [524, 0]
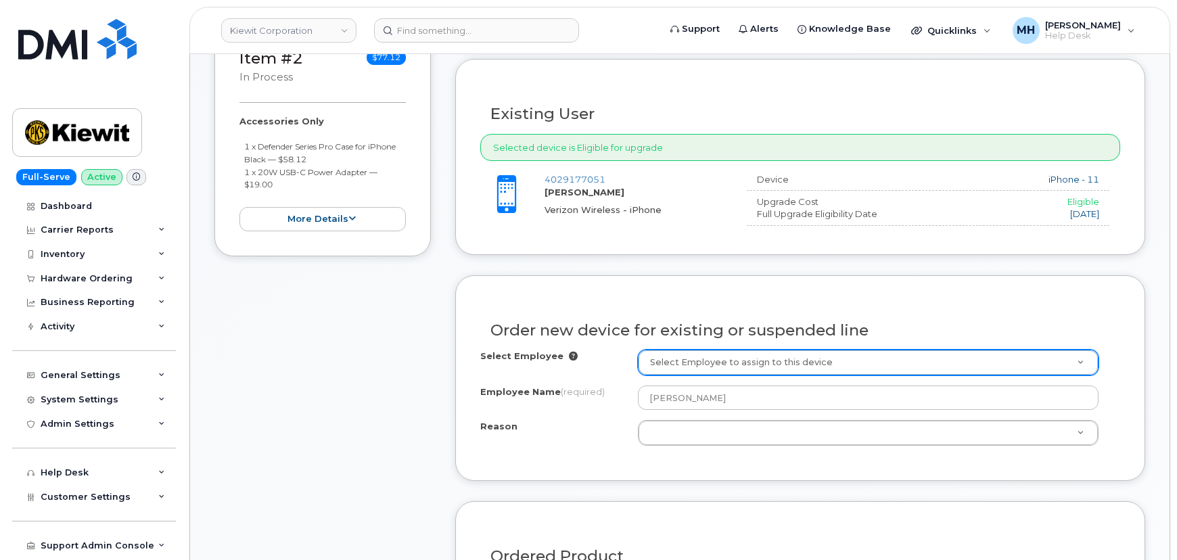
click at [683, 373] on div "Select Employee to assign to this device" at bounding box center [868, 363] width 461 height 26
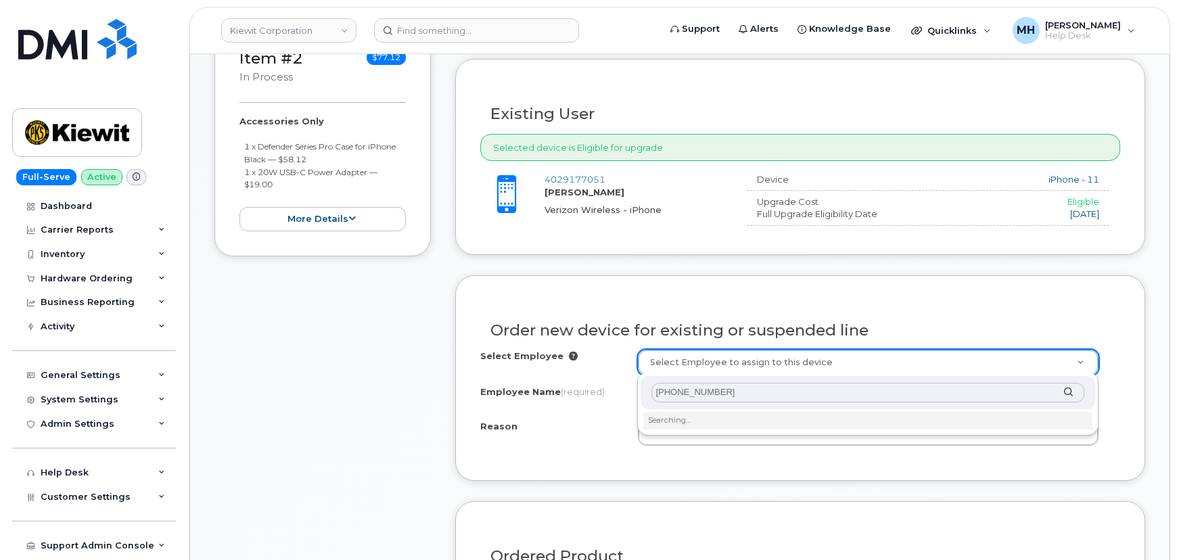
drag, startPoint x: 719, startPoint y: 394, endPoint x: 650, endPoint y: 401, distance: 69.3
type input "v"
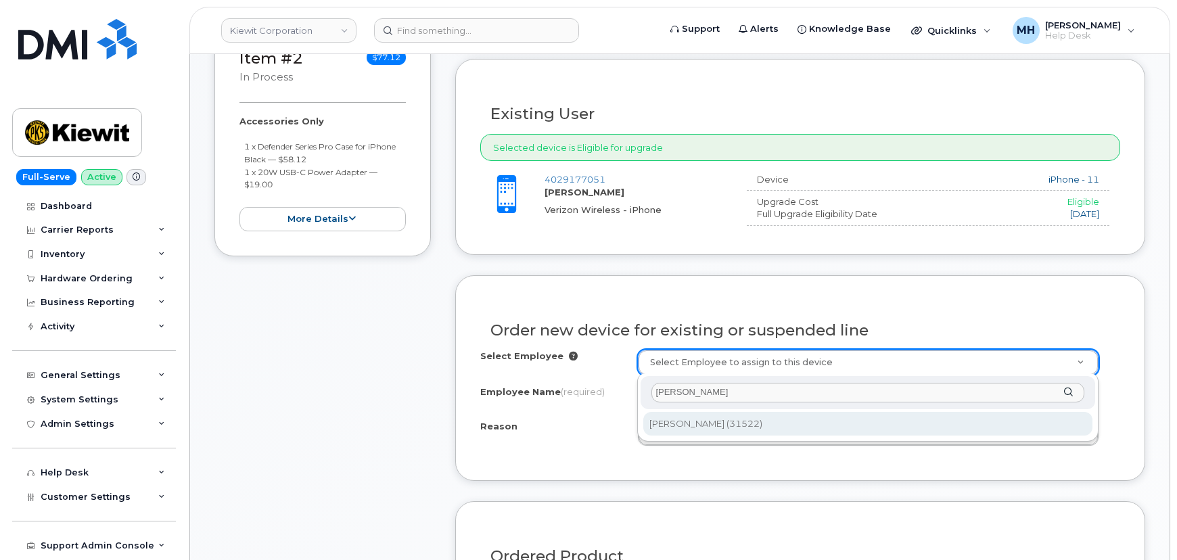
type input "[PERSON_NAME]"
type input "2144752"
select select
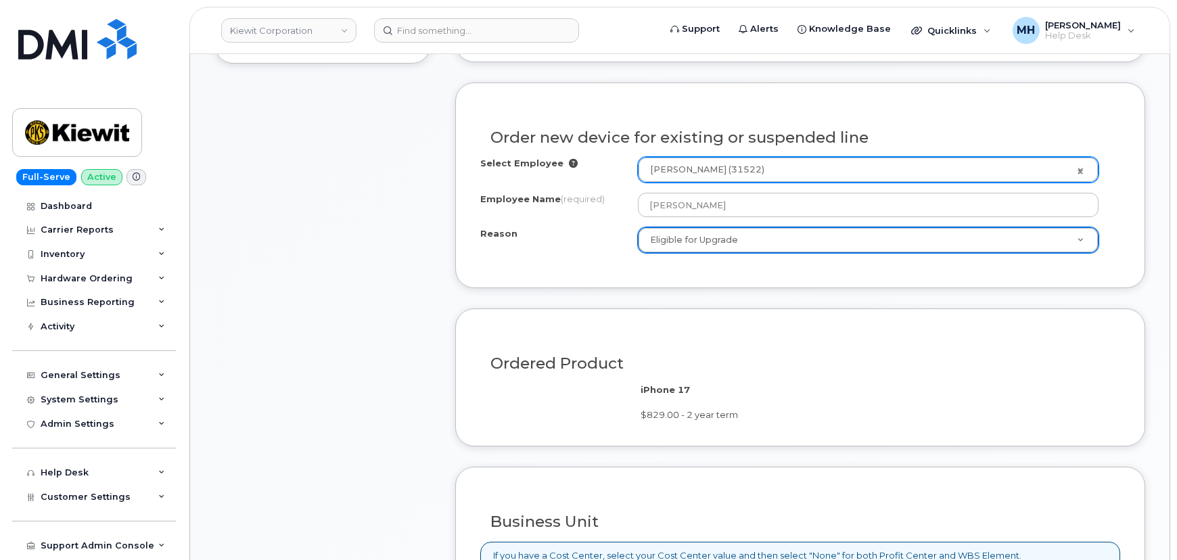
scroll to position [708, 0]
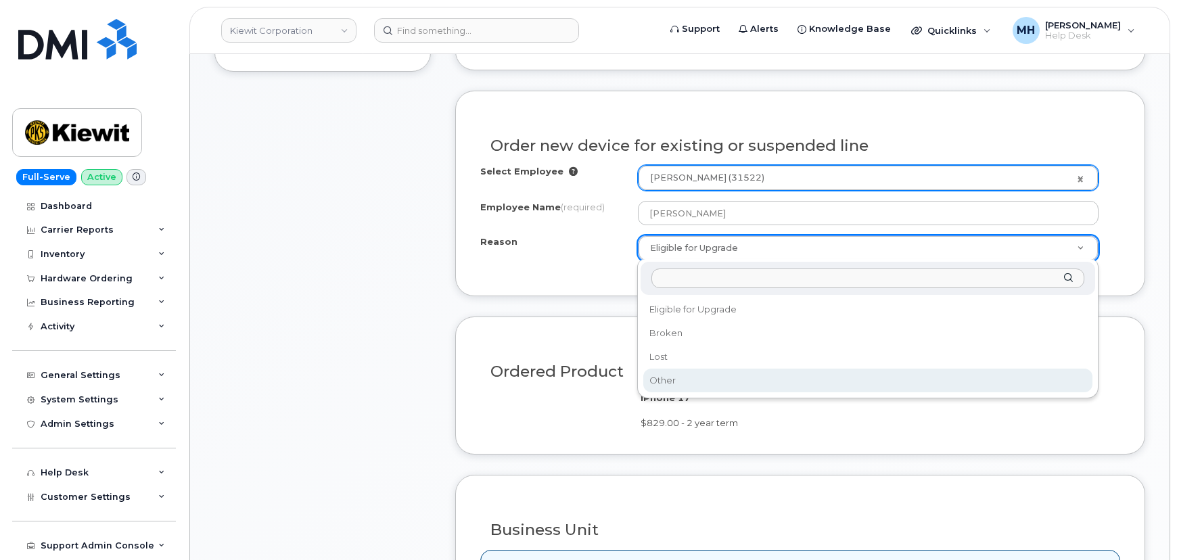
select select "other"
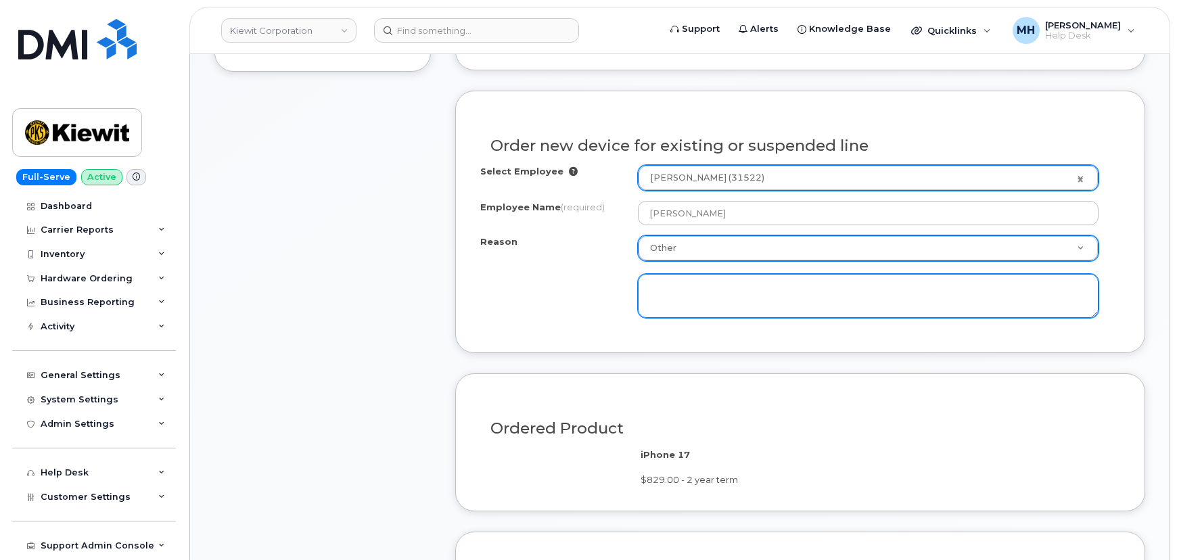
click at [691, 292] on textarea at bounding box center [868, 296] width 461 height 45
type textarea "U"
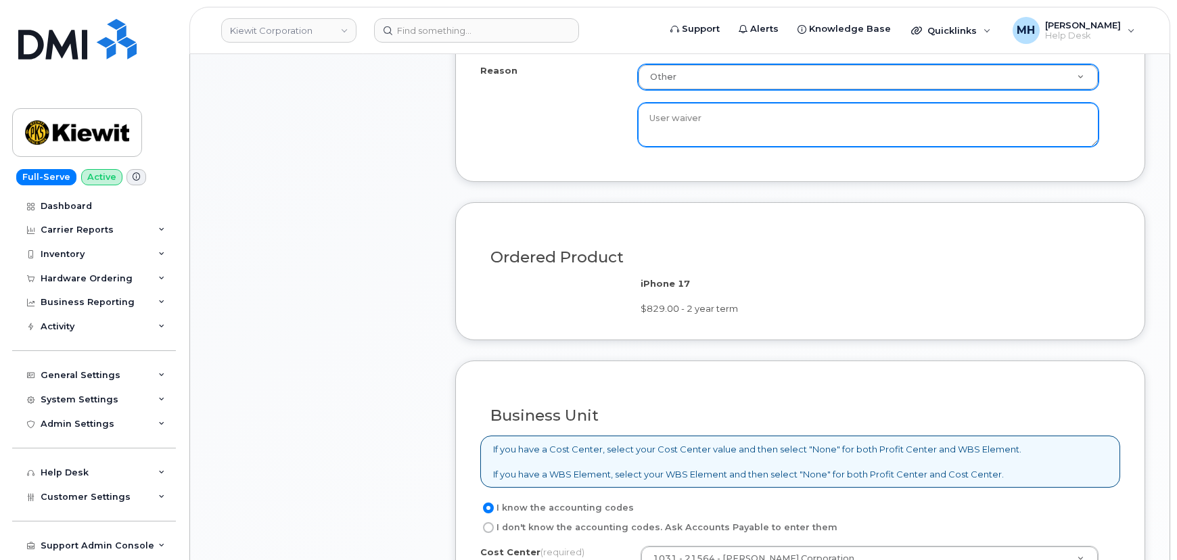
scroll to position [770, 0]
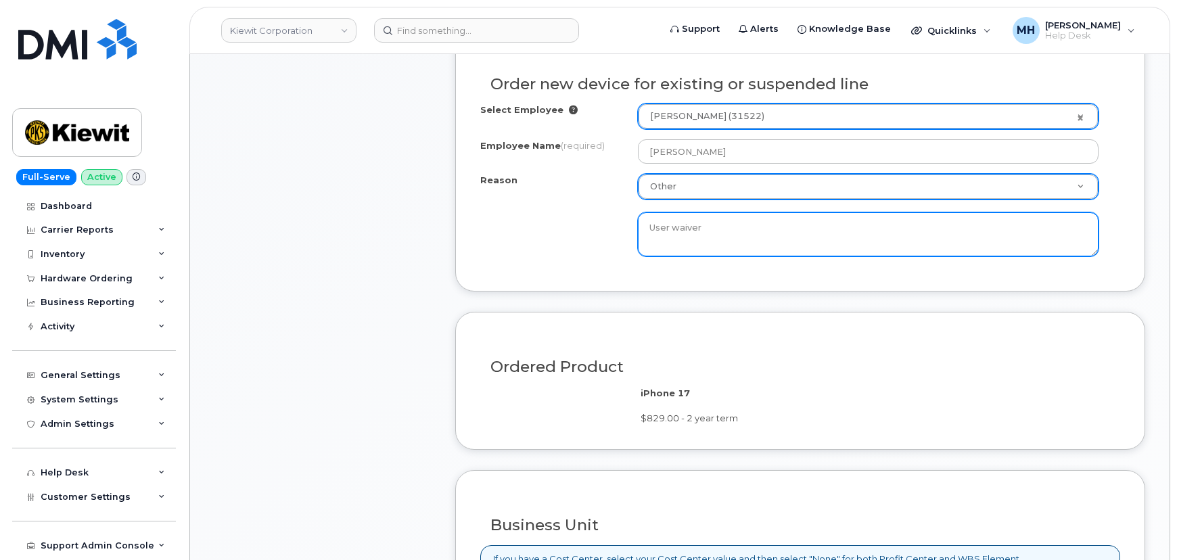
click at [668, 220] on textarea "User waiver" at bounding box center [868, 234] width 461 height 45
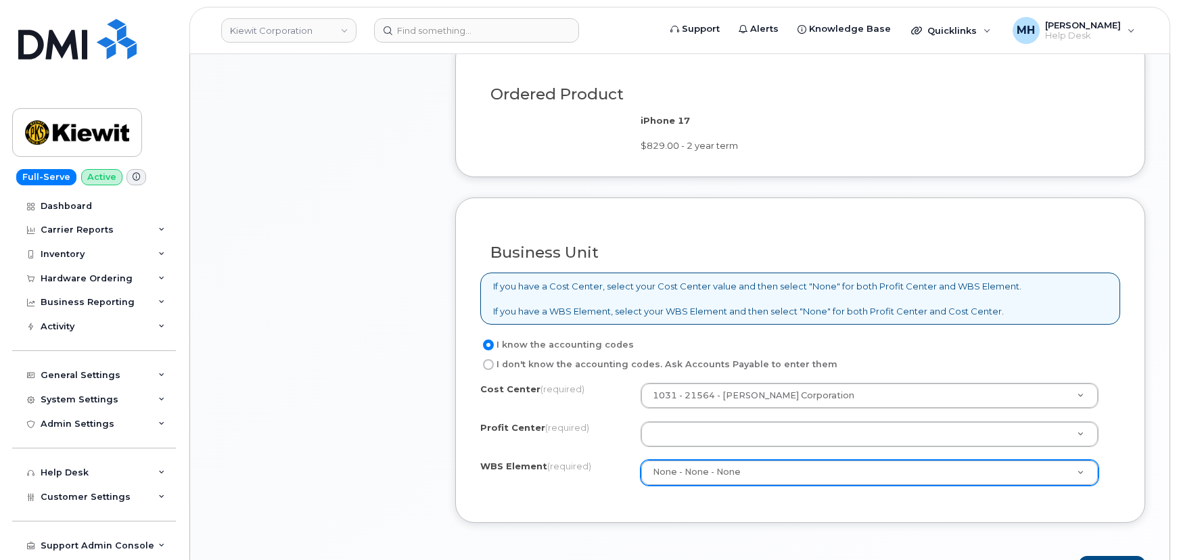
scroll to position [1139, 0]
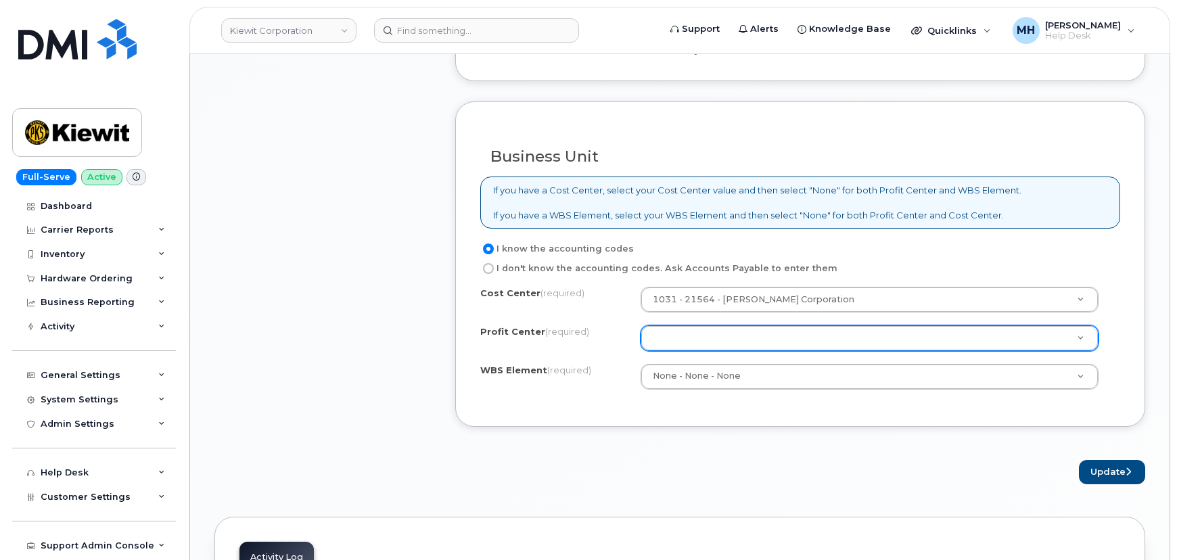
type textarea "Use waiver"
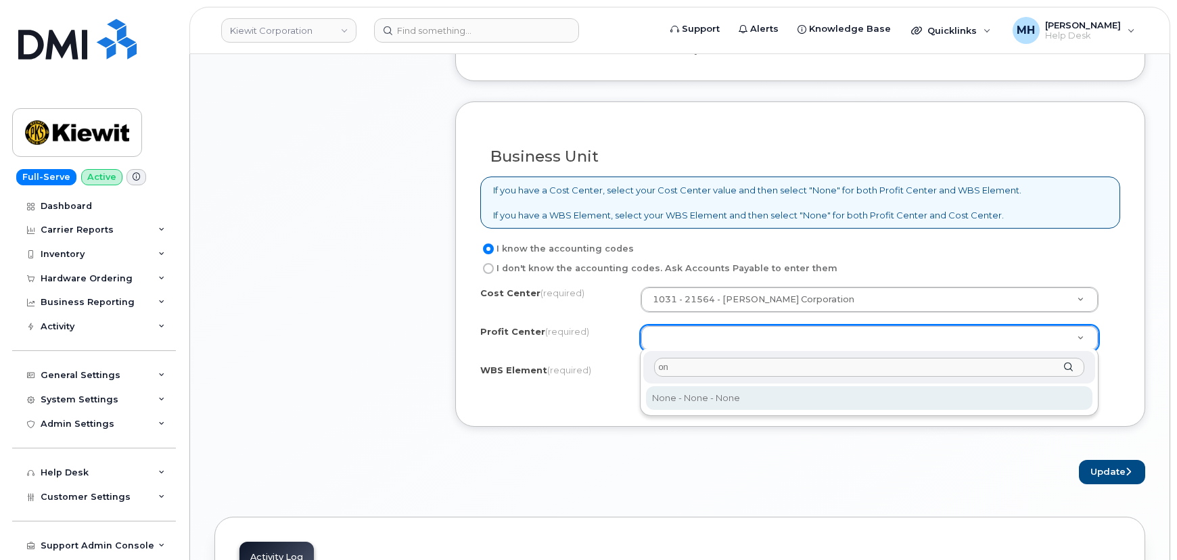
type input "o"
type input "non"
select select "None"
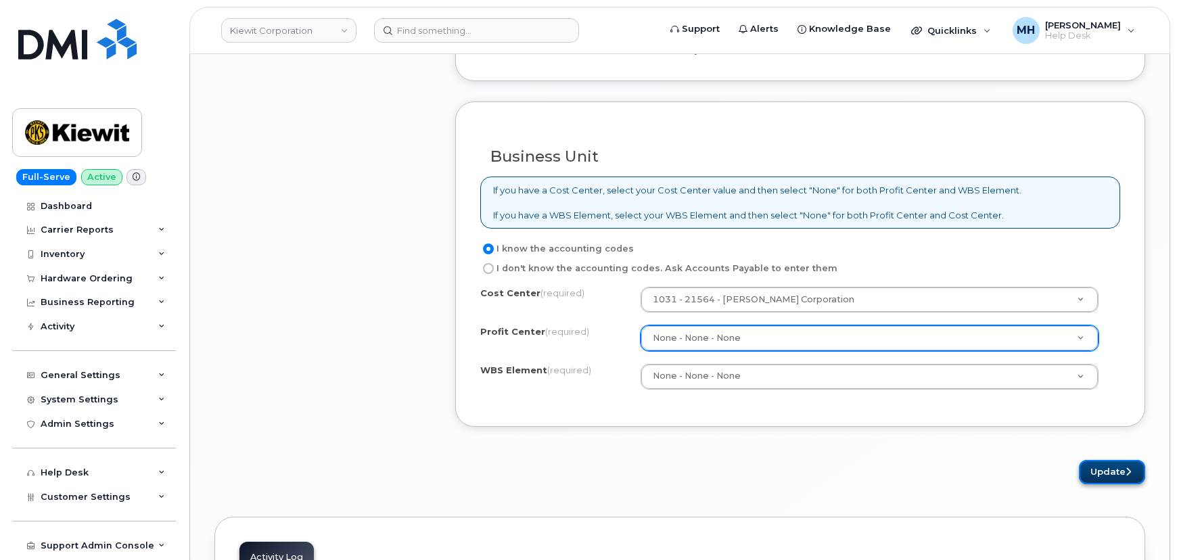
click at [1089, 470] on button "Update" at bounding box center [1112, 472] width 66 height 25
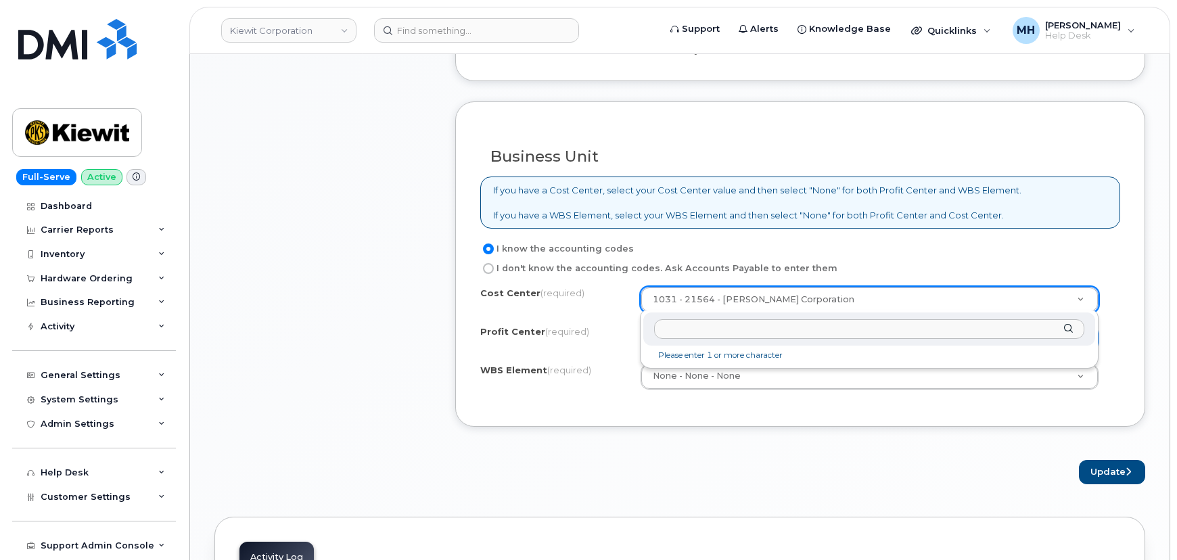
click at [692, 327] on input "text" at bounding box center [869, 329] width 430 height 20
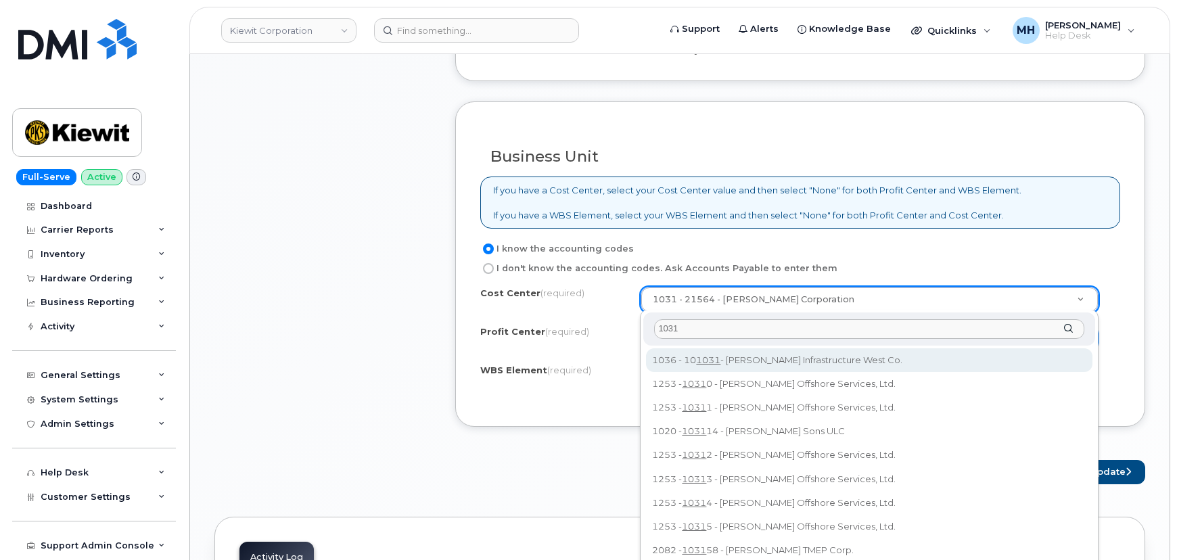
drag, startPoint x: 692, startPoint y: 327, endPoint x: 637, endPoint y: 330, distance: 54.9
click at [637, 330] on body "Kiewit Corporation Support Alerts Knowledge Base Quicklinks Suspend / Cancel De…" at bounding box center [588, 80] width 1177 height 2438
click at [715, 324] on input "1031" at bounding box center [869, 329] width 430 height 20
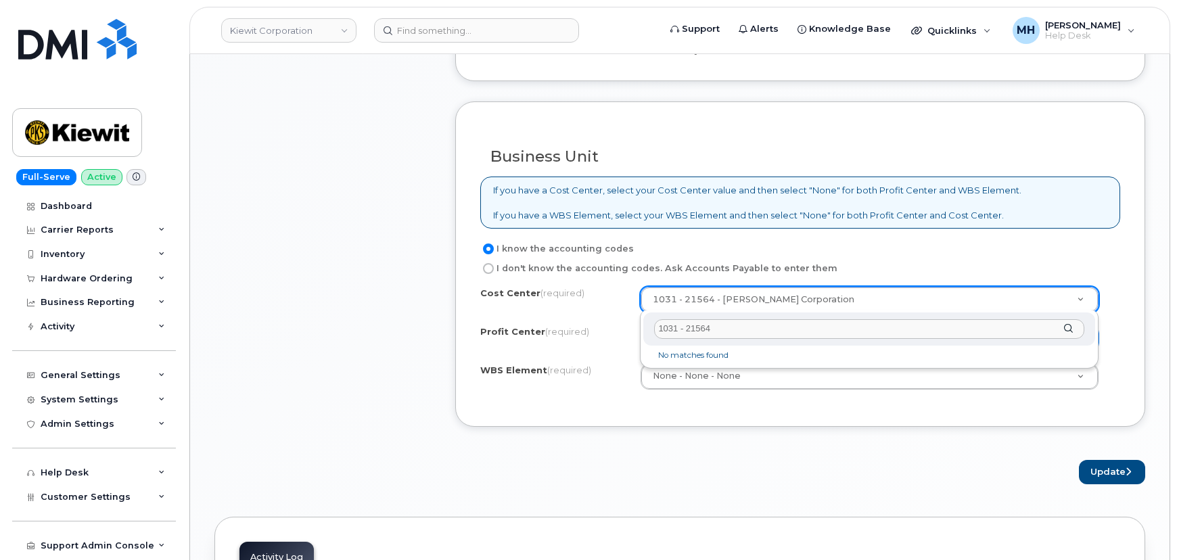
drag, startPoint x: 719, startPoint y: 328, endPoint x: 622, endPoint y: 328, distance: 96.1
click at [622, 328] on body "Kiewit Corporation Support Alerts Knowledge Base Quicklinks Suspend / Cancel De…" at bounding box center [588, 80] width 1177 height 2438
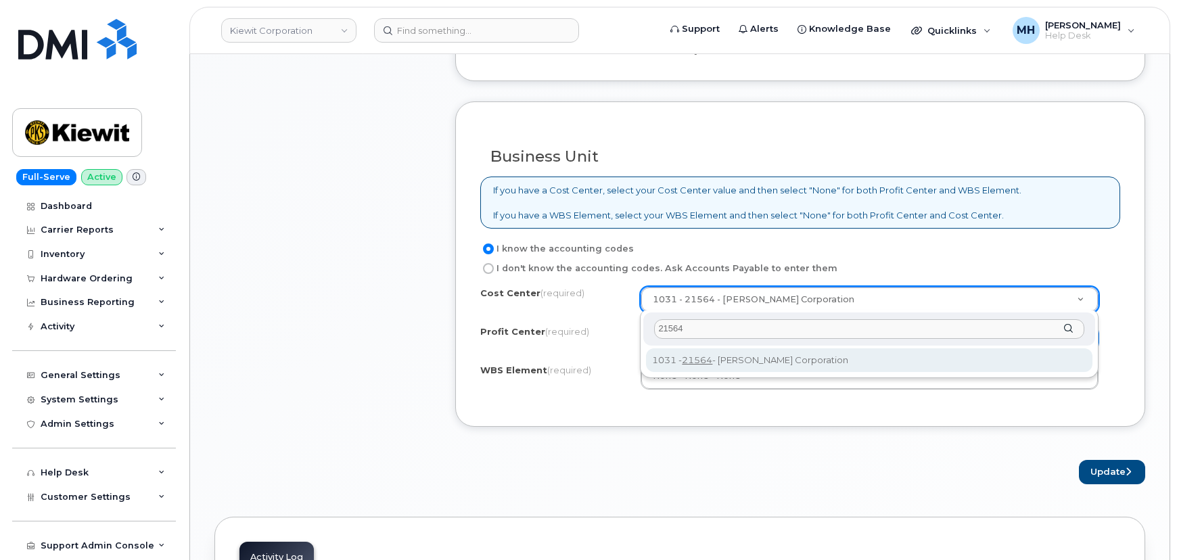
type input "21564"
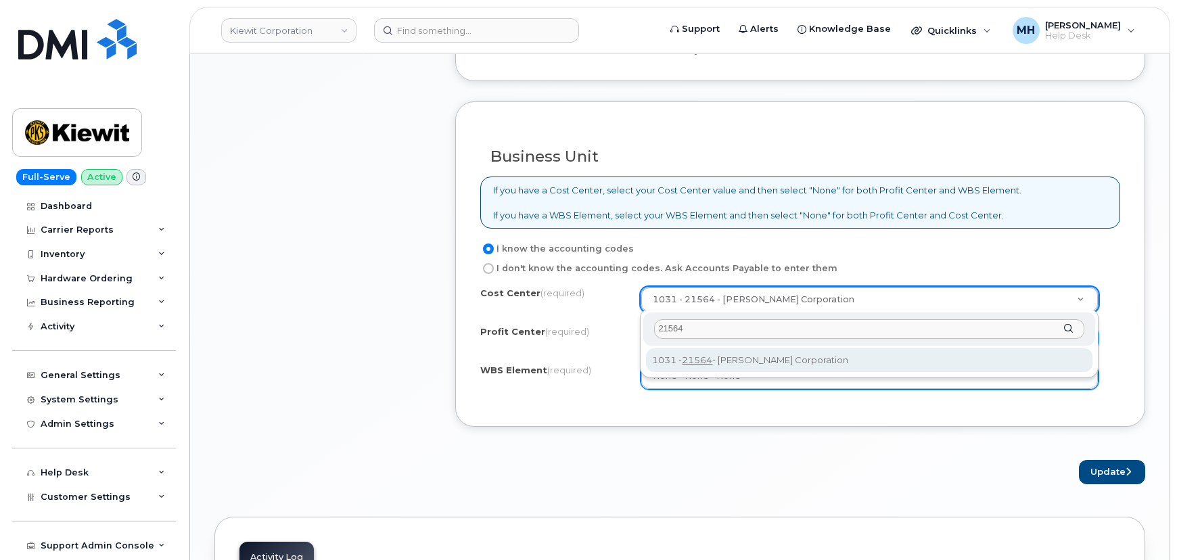
type input "21564"
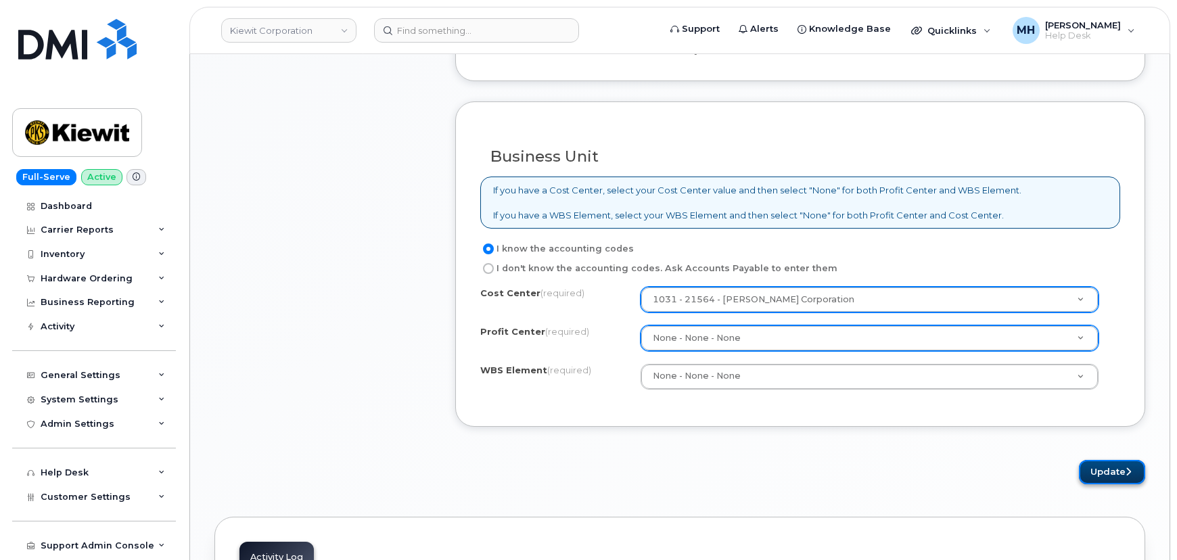
click at [1099, 463] on button "Update" at bounding box center [1112, 472] width 66 height 25
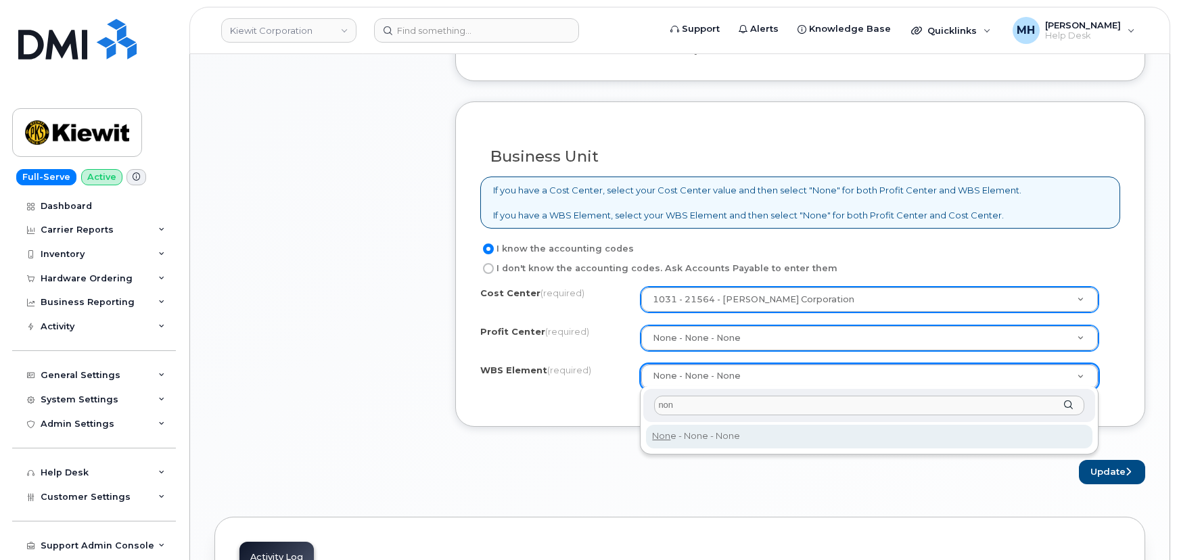
type input "non"
type input "None"
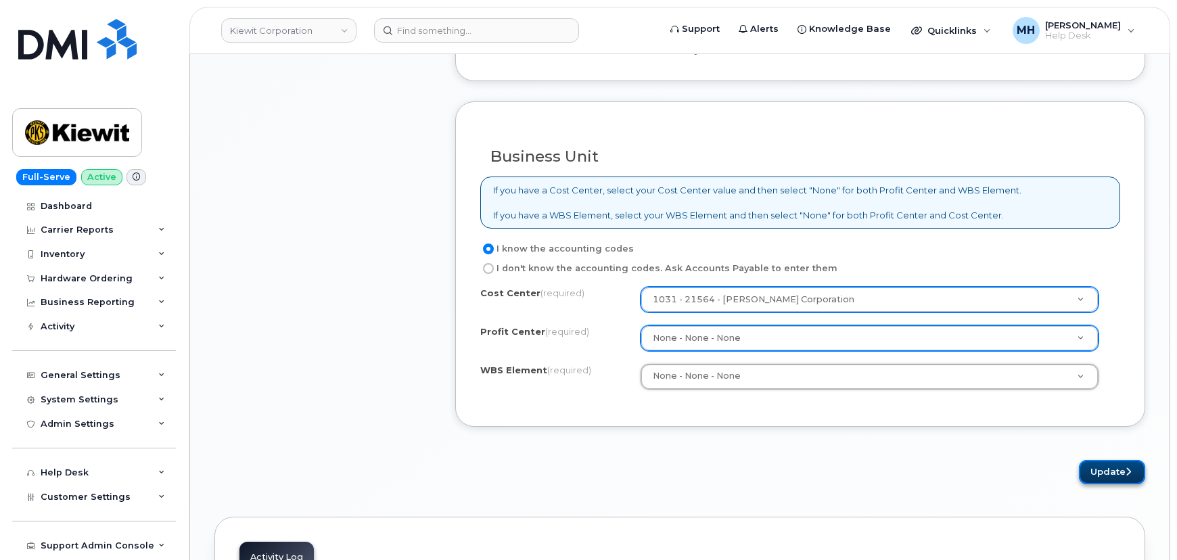
click at [1103, 472] on button "Update" at bounding box center [1112, 472] width 66 height 25
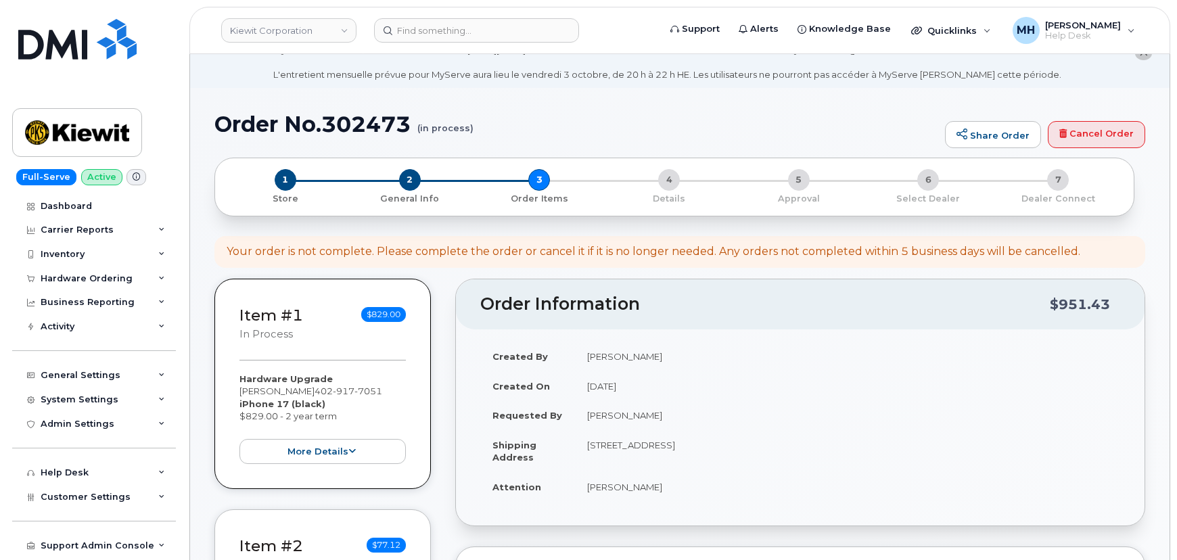
scroll to position [0, 0]
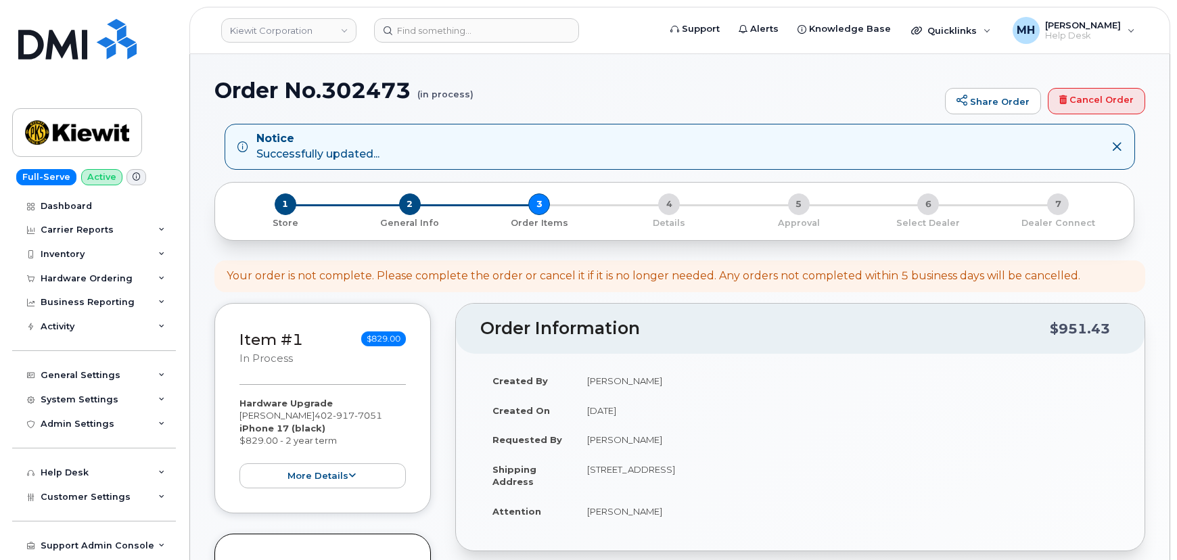
select select
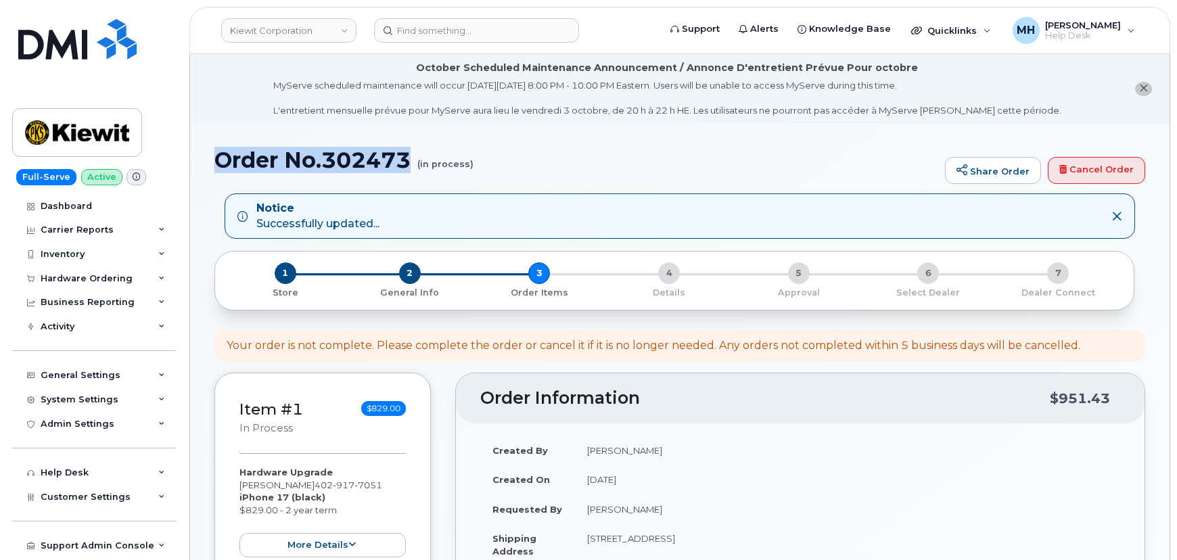
drag, startPoint x: 411, startPoint y: 88, endPoint x: 221, endPoint y: 142, distance: 197.7
copy h1 "Order No.302473"
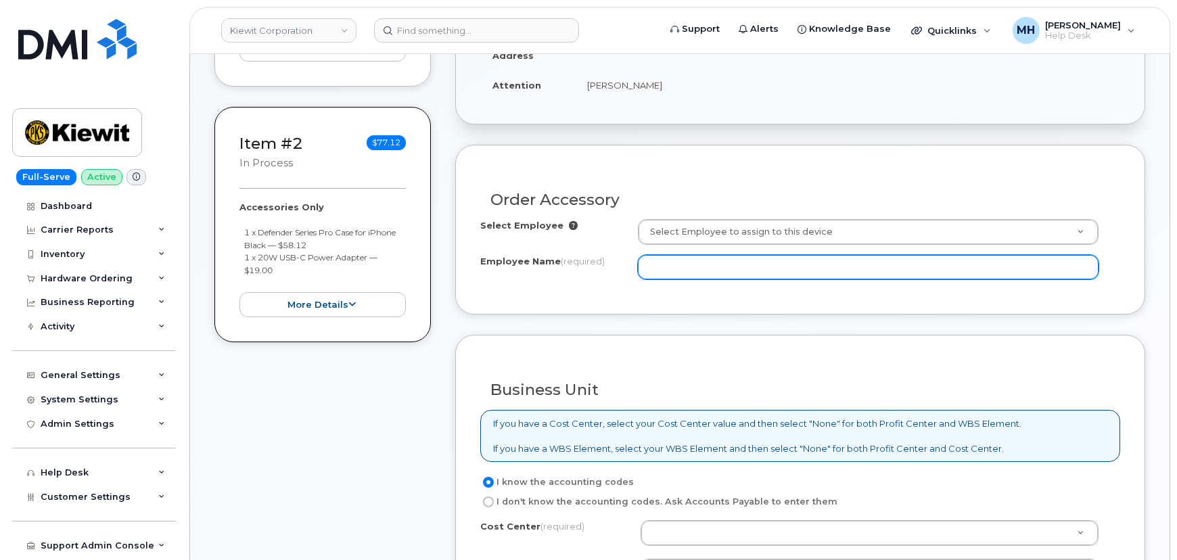
scroll to position [430, 0]
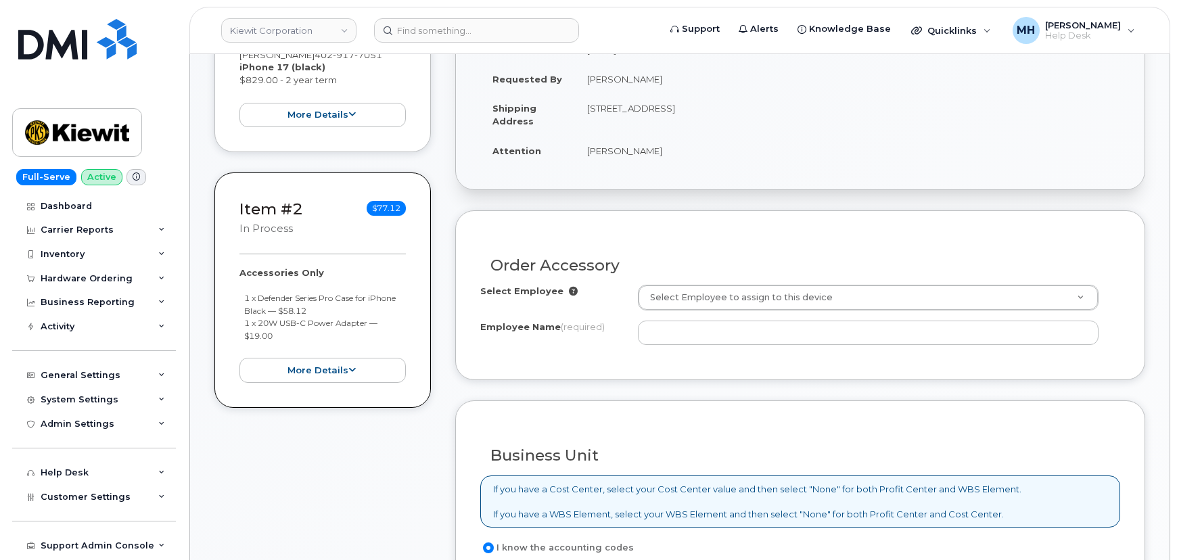
click at [687, 311] on div "Select Employee Select Employee to assign to this device Employee Name (require…" at bounding box center [800, 315] width 640 height 60
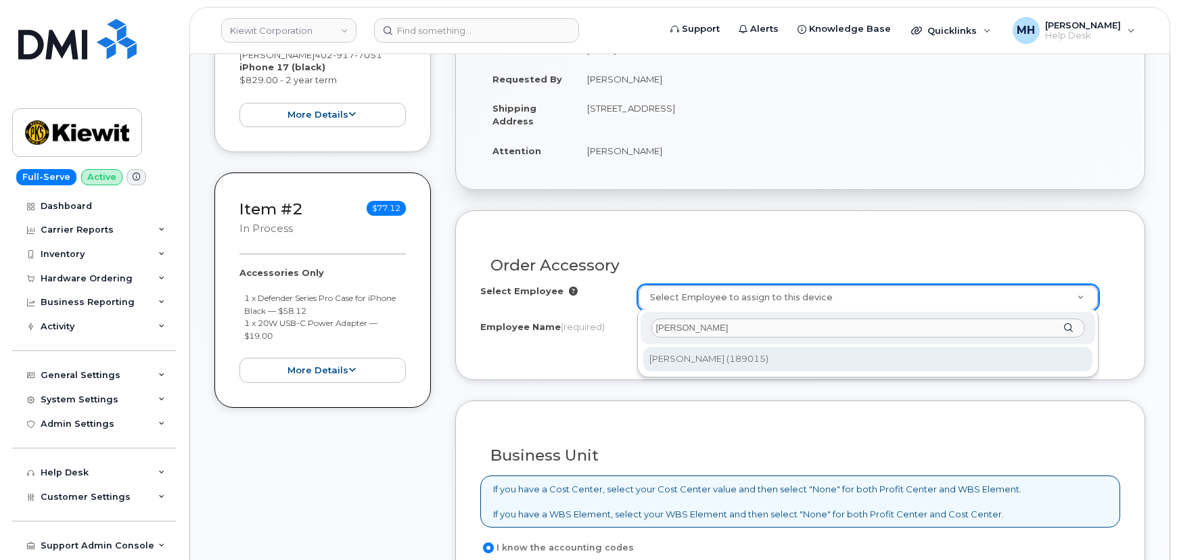
type input "[PERSON_NAME]"
type input "2126072"
type input "[PERSON_NAME]"
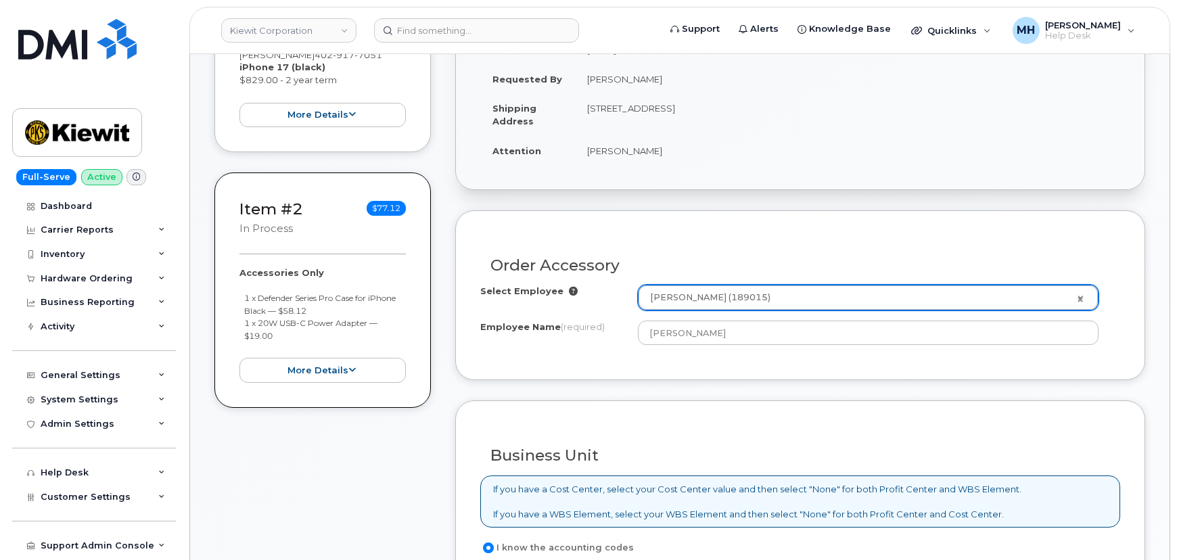
scroll to position [615, 0]
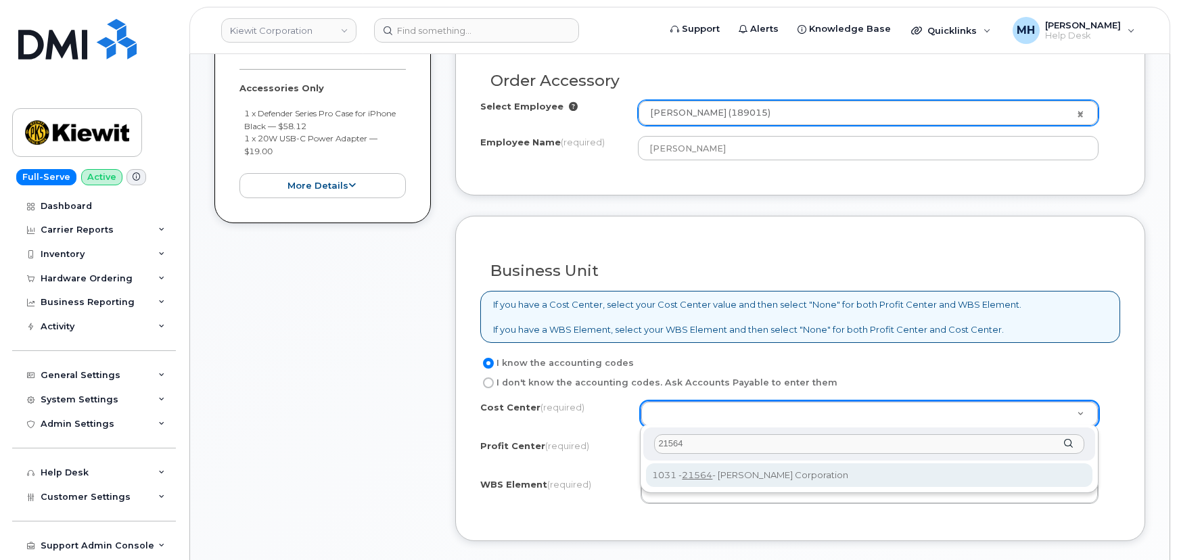
type input "21564"
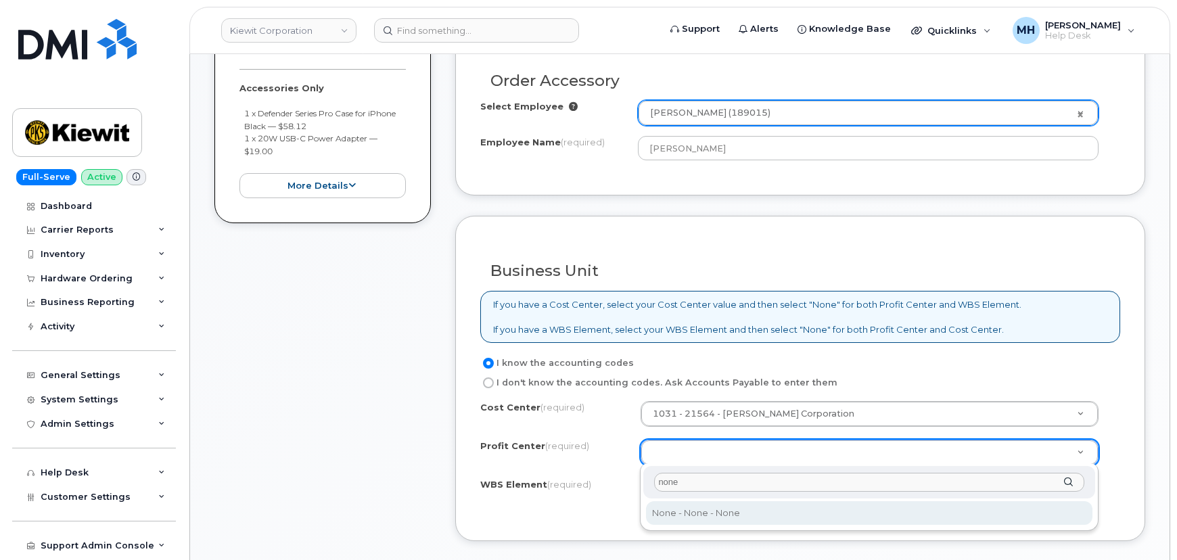
type input "none"
select select "None"
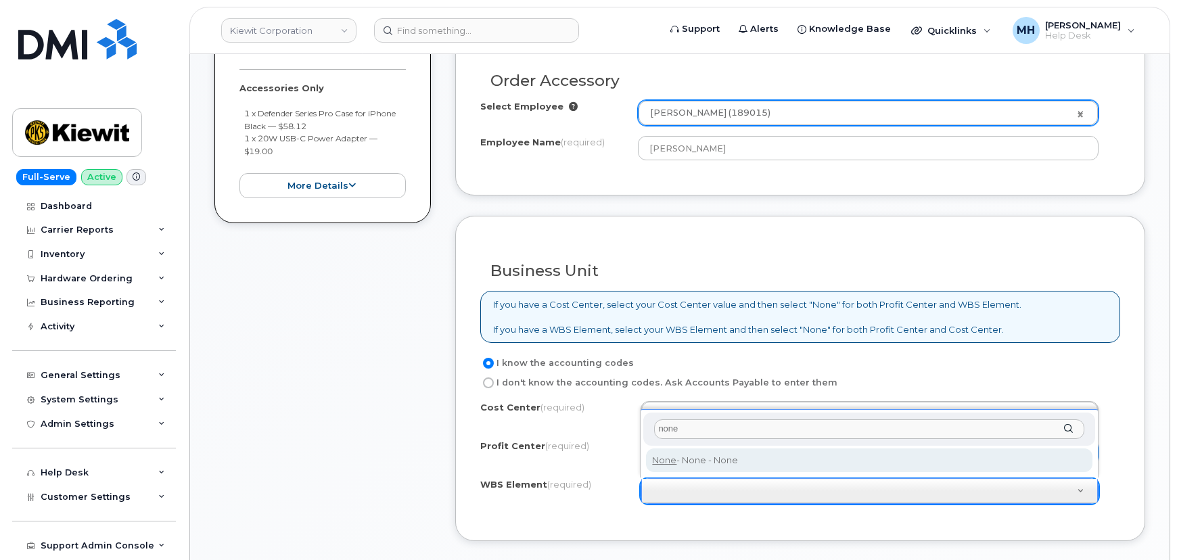
type input "none"
type input "None"
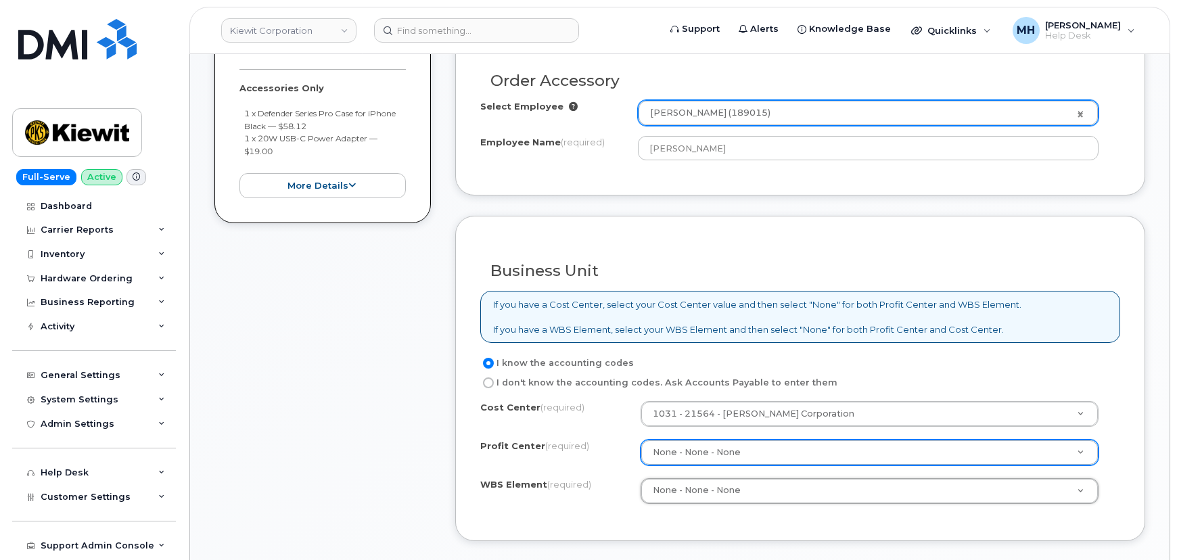
scroll to position [799, 0]
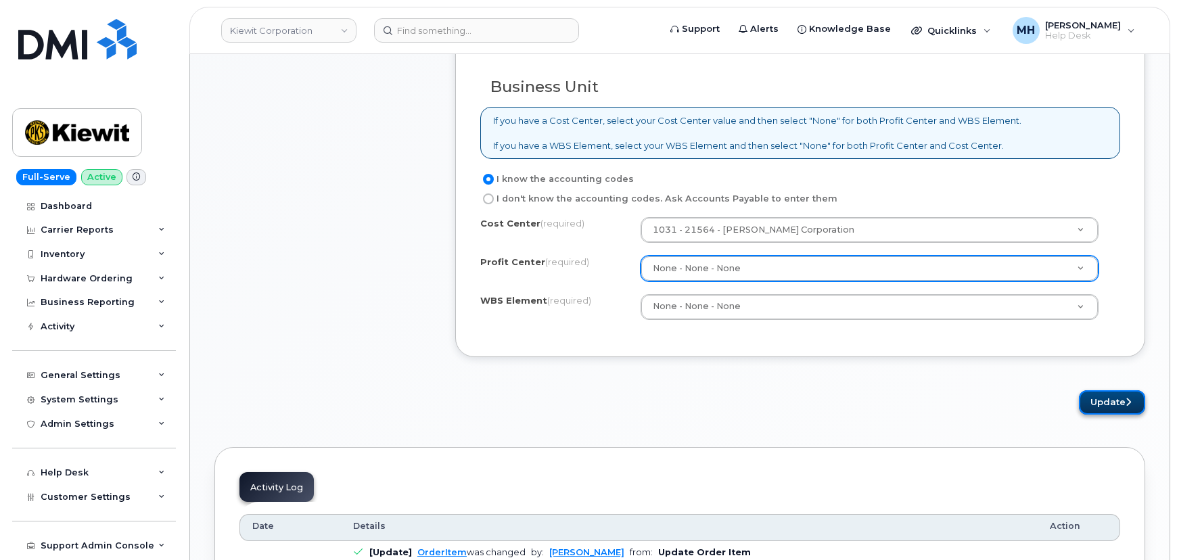
click at [1113, 392] on button "Update" at bounding box center [1112, 402] width 66 height 25
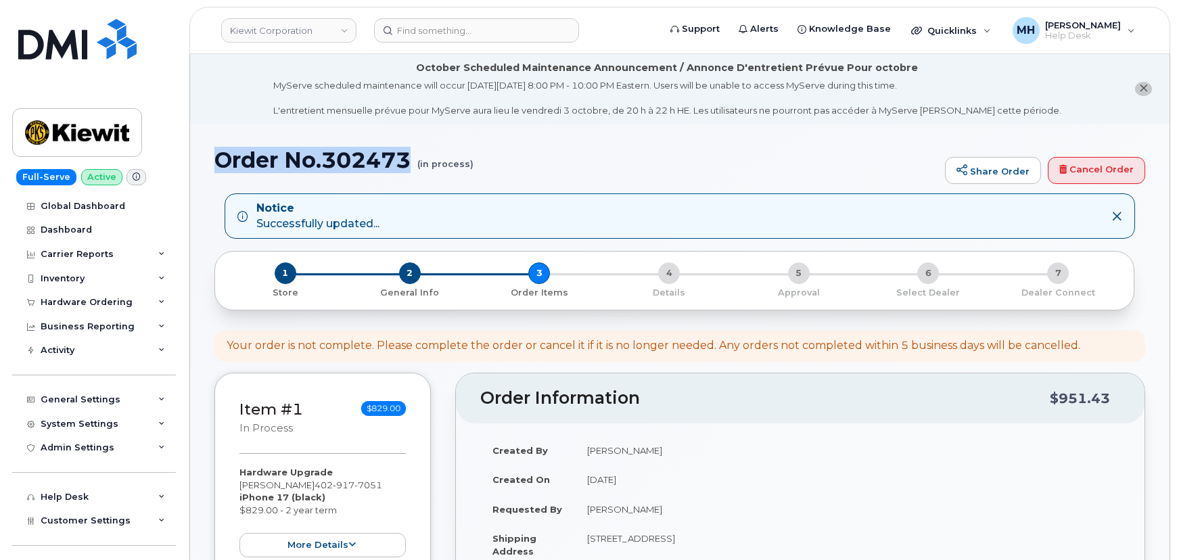
drag, startPoint x: 418, startPoint y: 160, endPoint x: 220, endPoint y: 161, distance: 198.2
click at [220, 161] on h1 "Order No.302473 (in process)" at bounding box center [576, 160] width 724 height 24
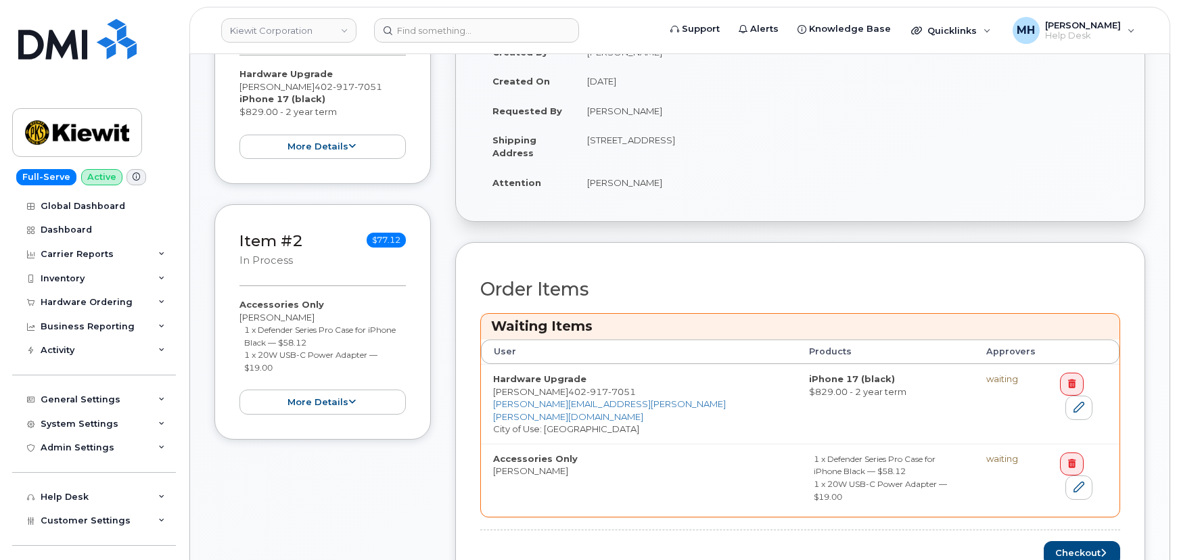
scroll to position [492, 0]
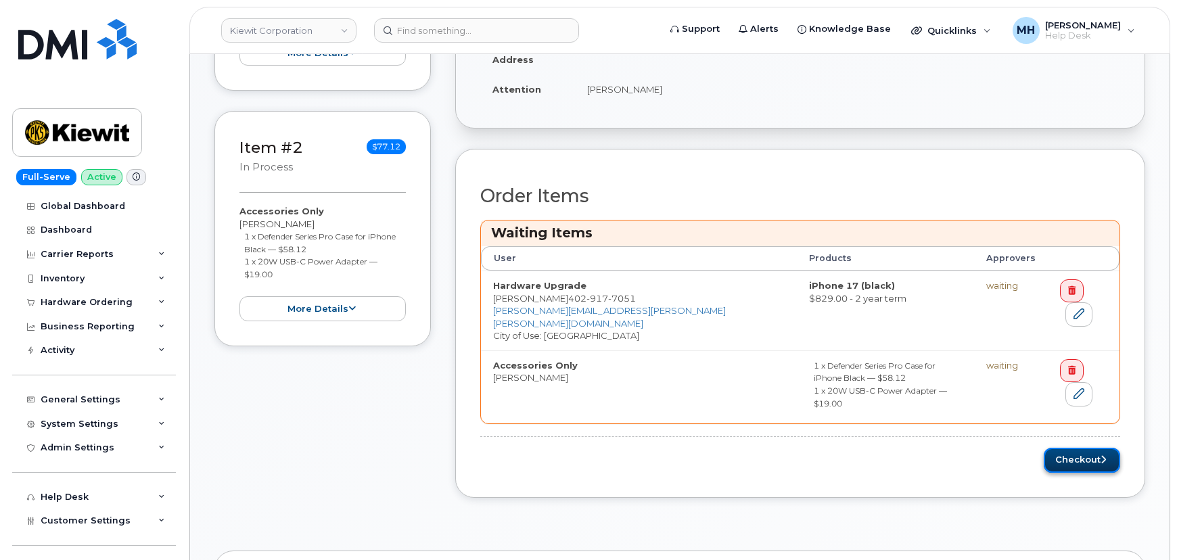
click at [1053, 448] on button "Checkout" at bounding box center [1082, 460] width 76 height 25
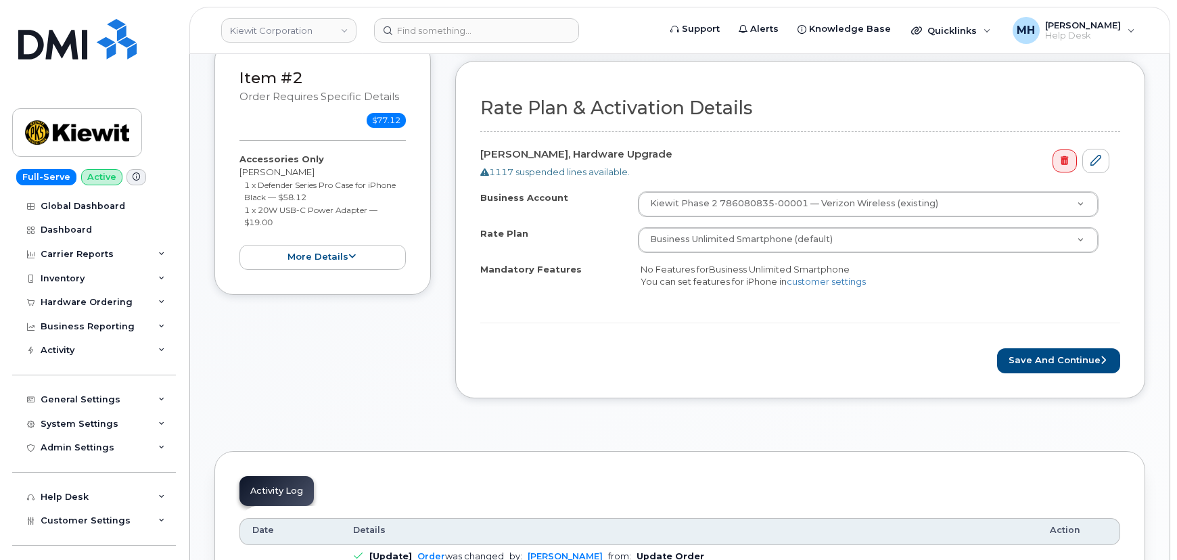
scroll to position [561, 0]
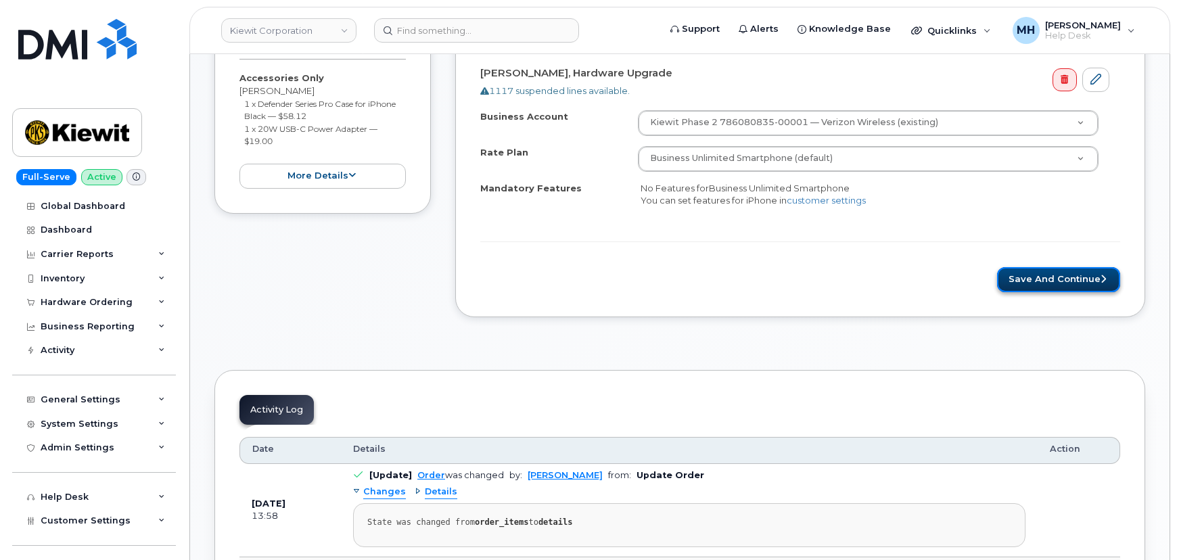
click at [1020, 277] on button "Save and Continue" at bounding box center [1058, 279] width 123 height 25
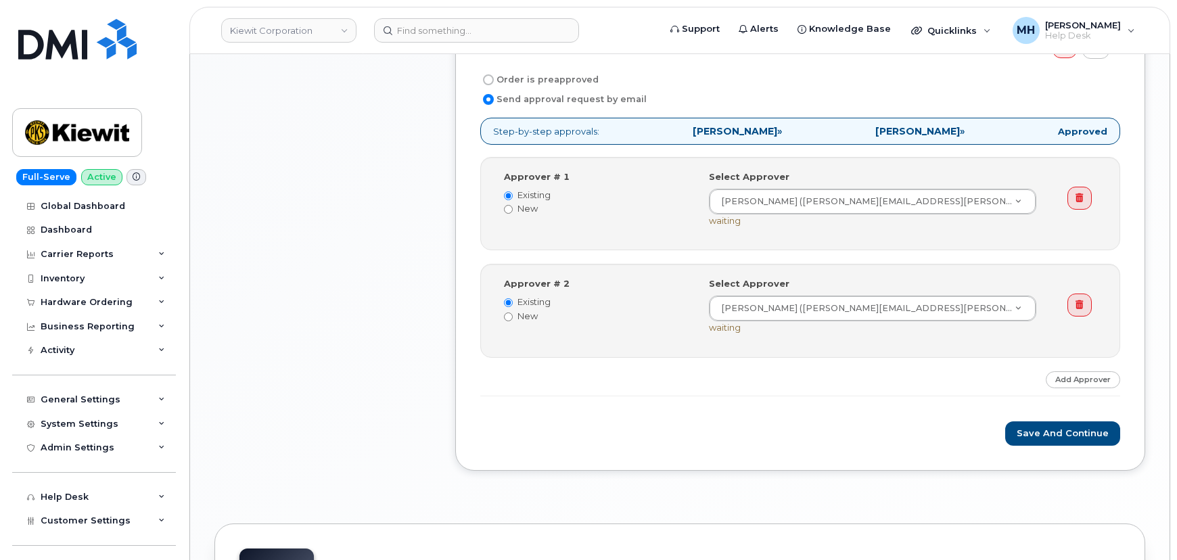
scroll to position [930, 0]
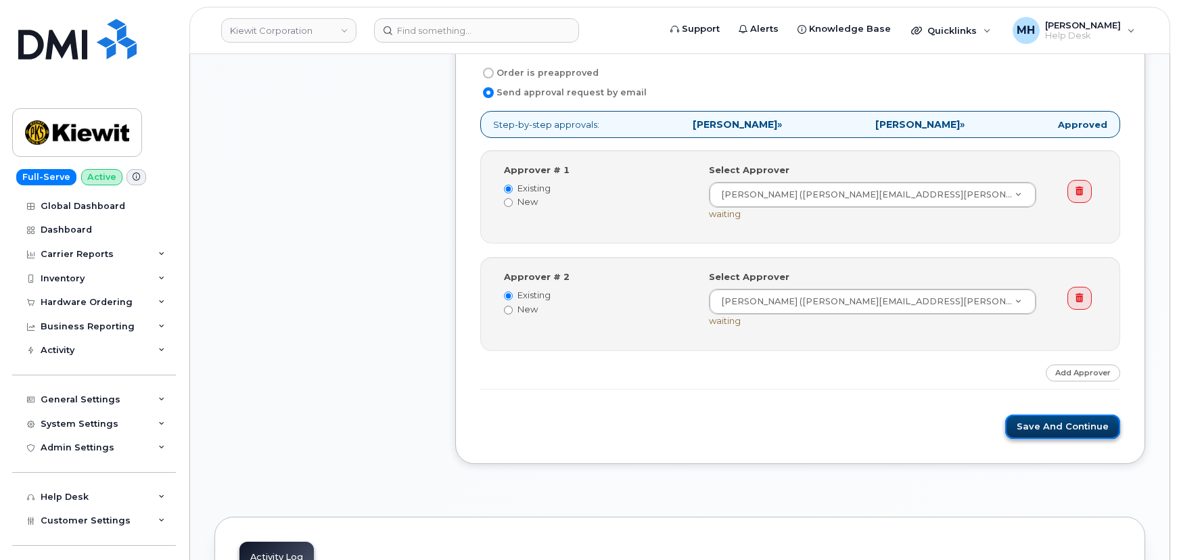
click at [1030, 429] on button "Save and Continue" at bounding box center [1062, 427] width 115 height 25
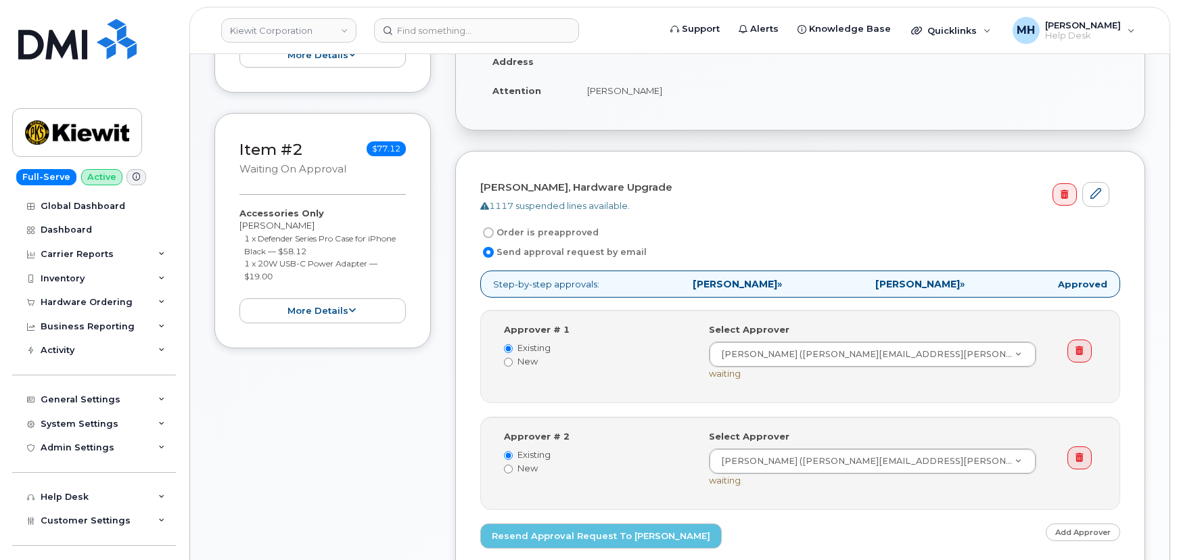
scroll to position [438, 0]
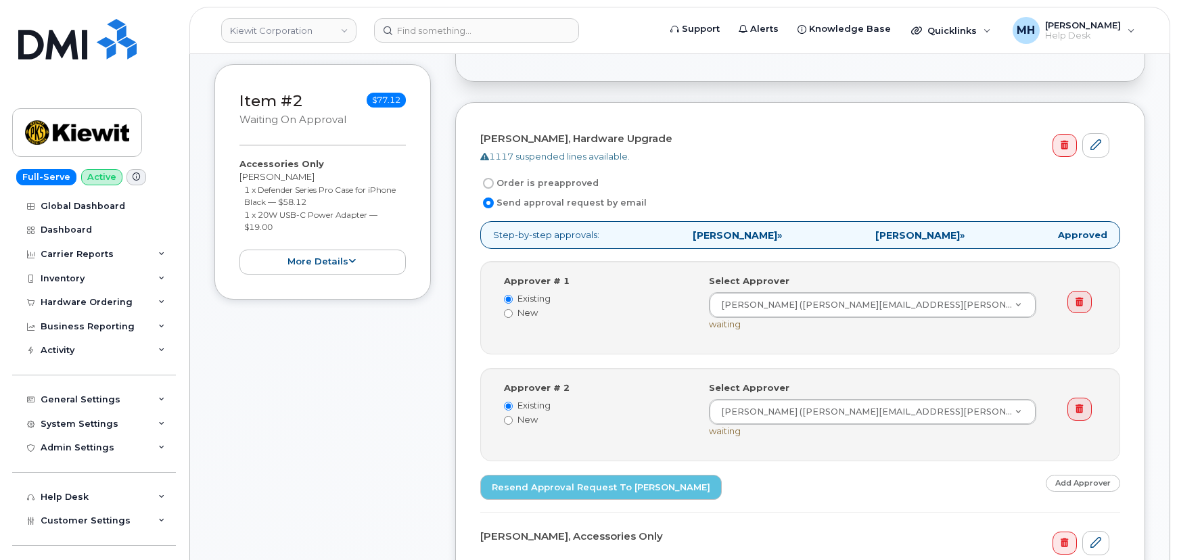
click at [541, 179] on label "Order is preapproved" at bounding box center [539, 183] width 118 height 16
click at [494, 179] on input "Order is preapproved" at bounding box center [488, 183] width 11 height 11
radio input "true"
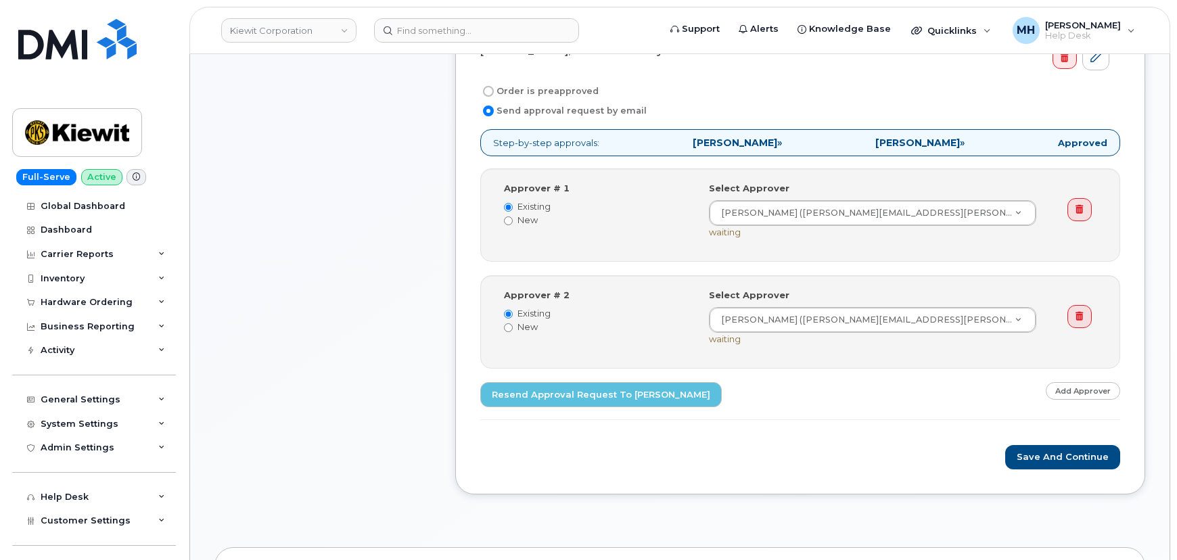
scroll to position [746, 0]
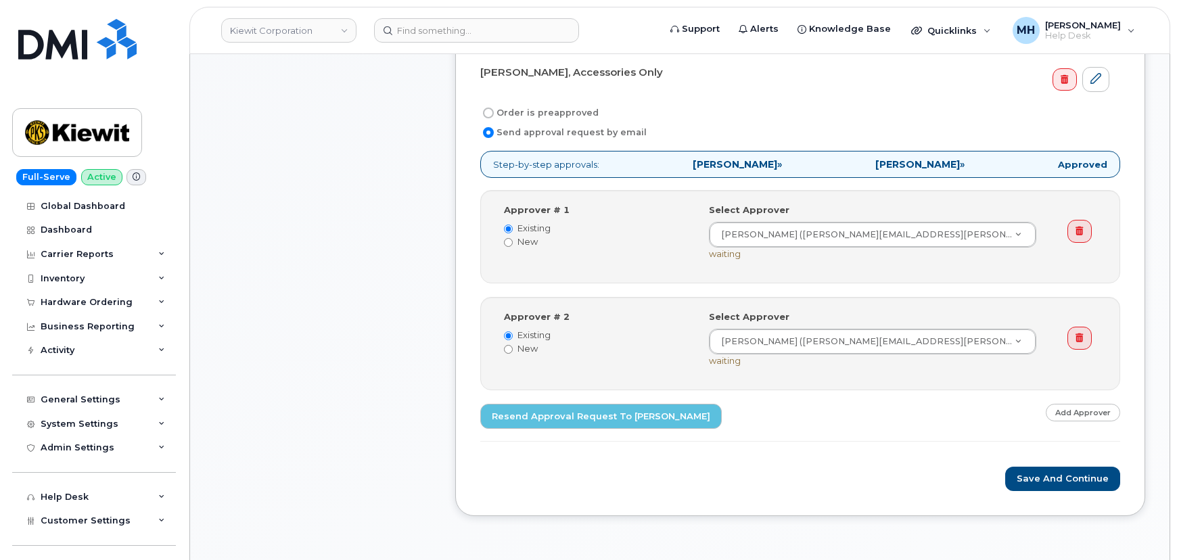
click at [571, 112] on label "Order is preapproved" at bounding box center [539, 113] width 118 height 16
click at [494, 112] on input "Order is preapproved" at bounding box center [488, 113] width 11 height 11
radio input "true"
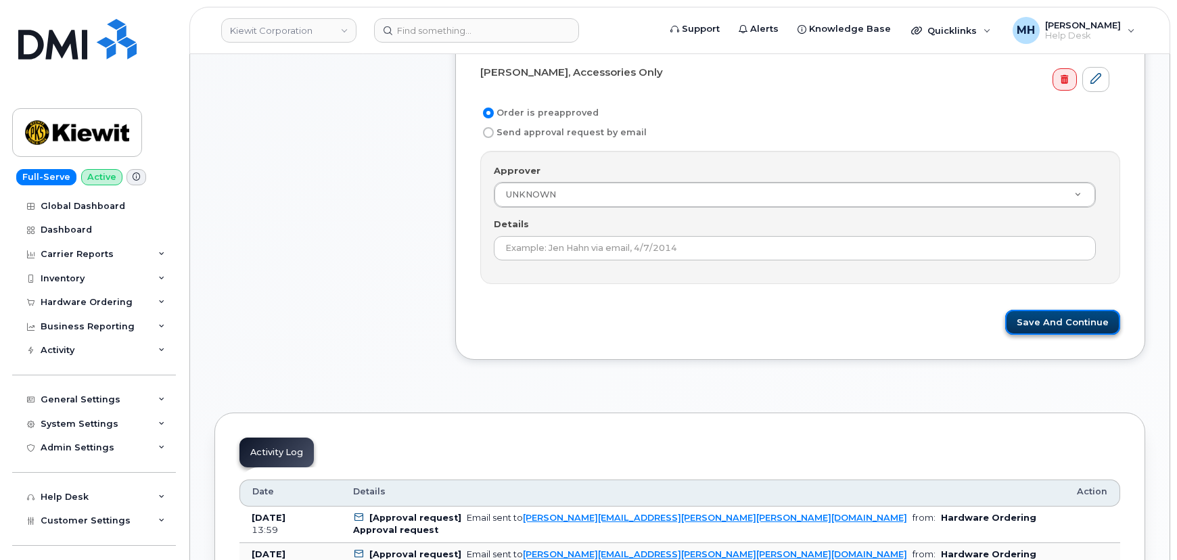
click at [1042, 323] on button "Save and Continue" at bounding box center [1062, 322] width 115 height 25
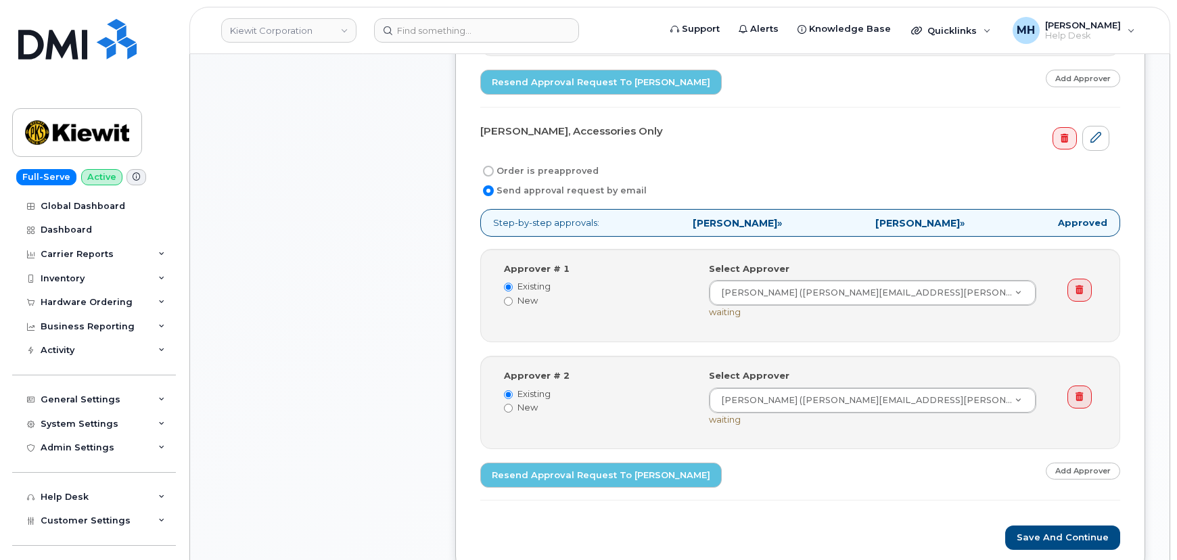
scroll to position [1045, 0]
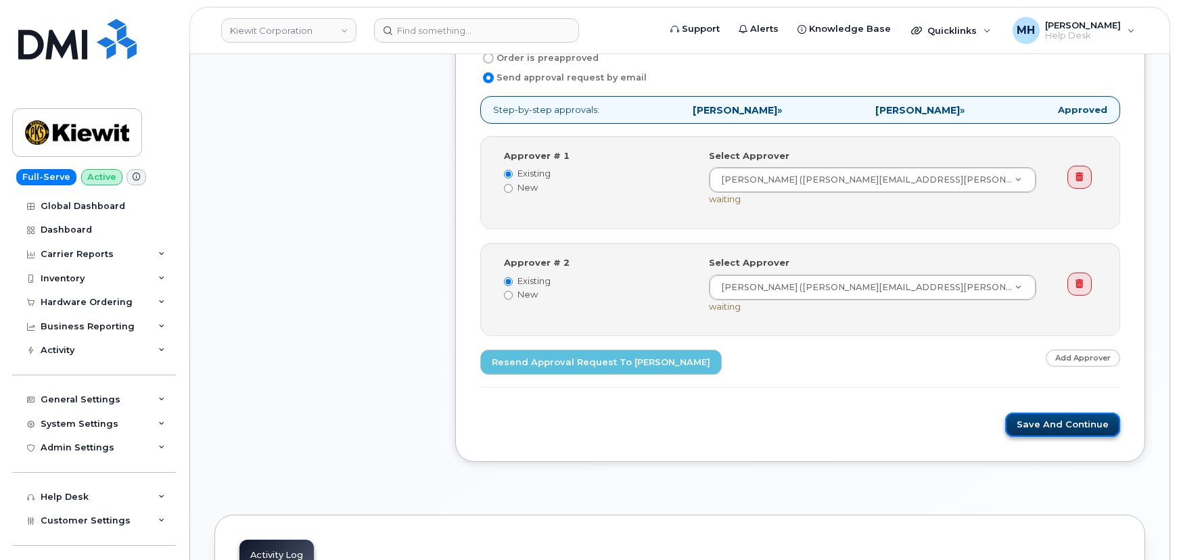
click at [1040, 419] on button "Save and Continue" at bounding box center [1062, 425] width 115 height 25
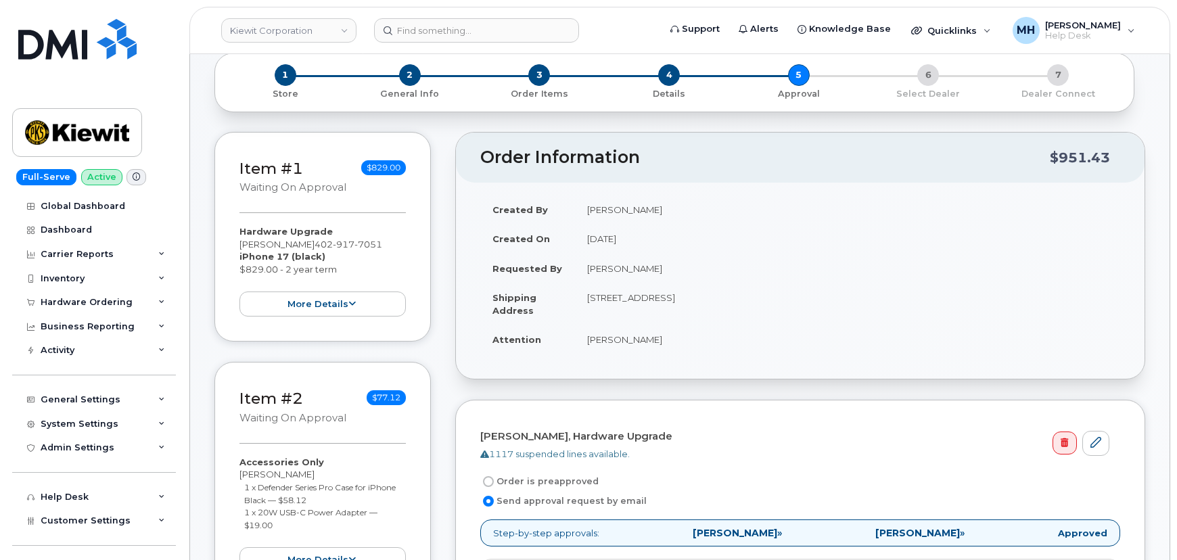
scroll to position [184, 0]
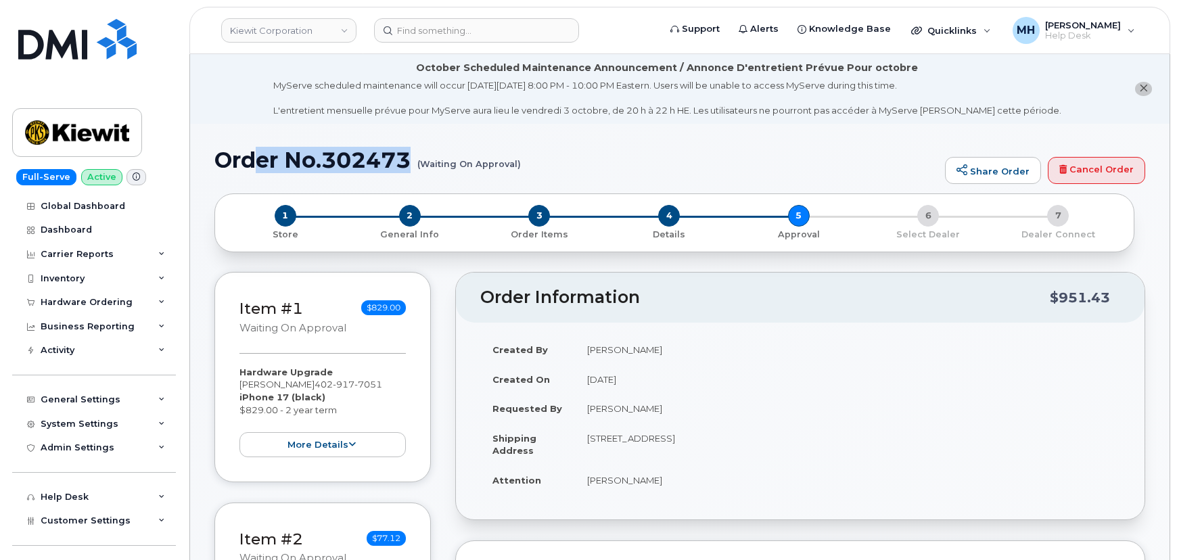
drag, startPoint x: 525, startPoint y: 167, endPoint x: 252, endPoint y: 167, distance: 273.3
click at [252, 167] on h1 "Order No.302473 (Waiting On Approval)" at bounding box center [576, 160] width 724 height 24
click at [240, 166] on h1 "Order No.302473 (Waiting On Approval)" at bounding box center [576, 160] width 724 height 24
drag, startPoint x: 217, startPoint y: 160, endPoint x: 518, endPoint y: 162, distance: 301.1
click at [518, 162] on h1 "Order No.302473 (Waiting On Approval)" at bounding box center [576, 160] width 724 height 24
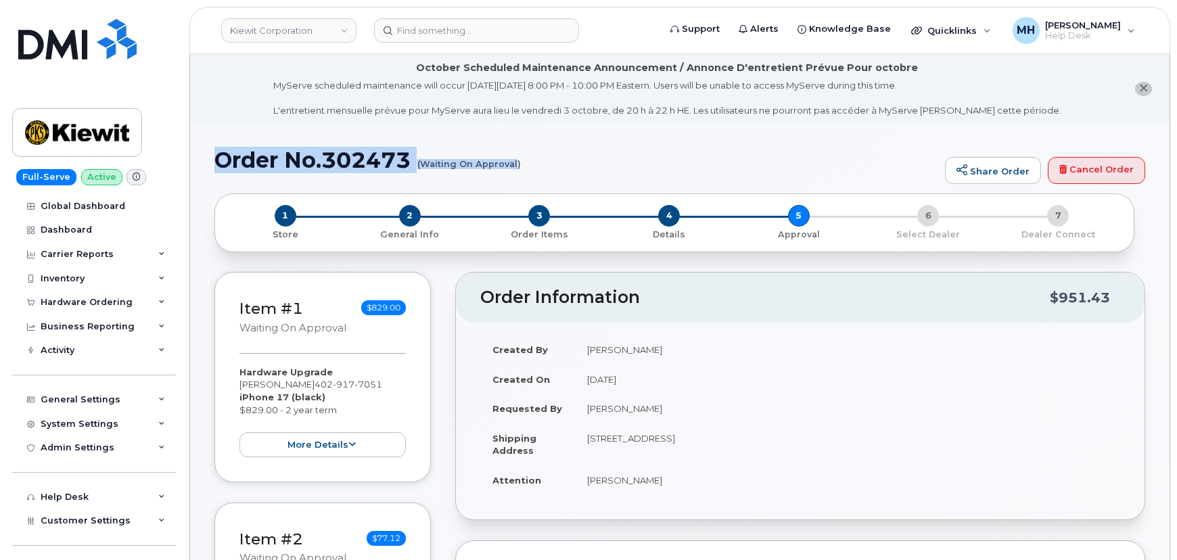
copy h1 "Order No.302473 (Waiting On Approval"
